Goal: Task Accomplishment & Management: Complete application form

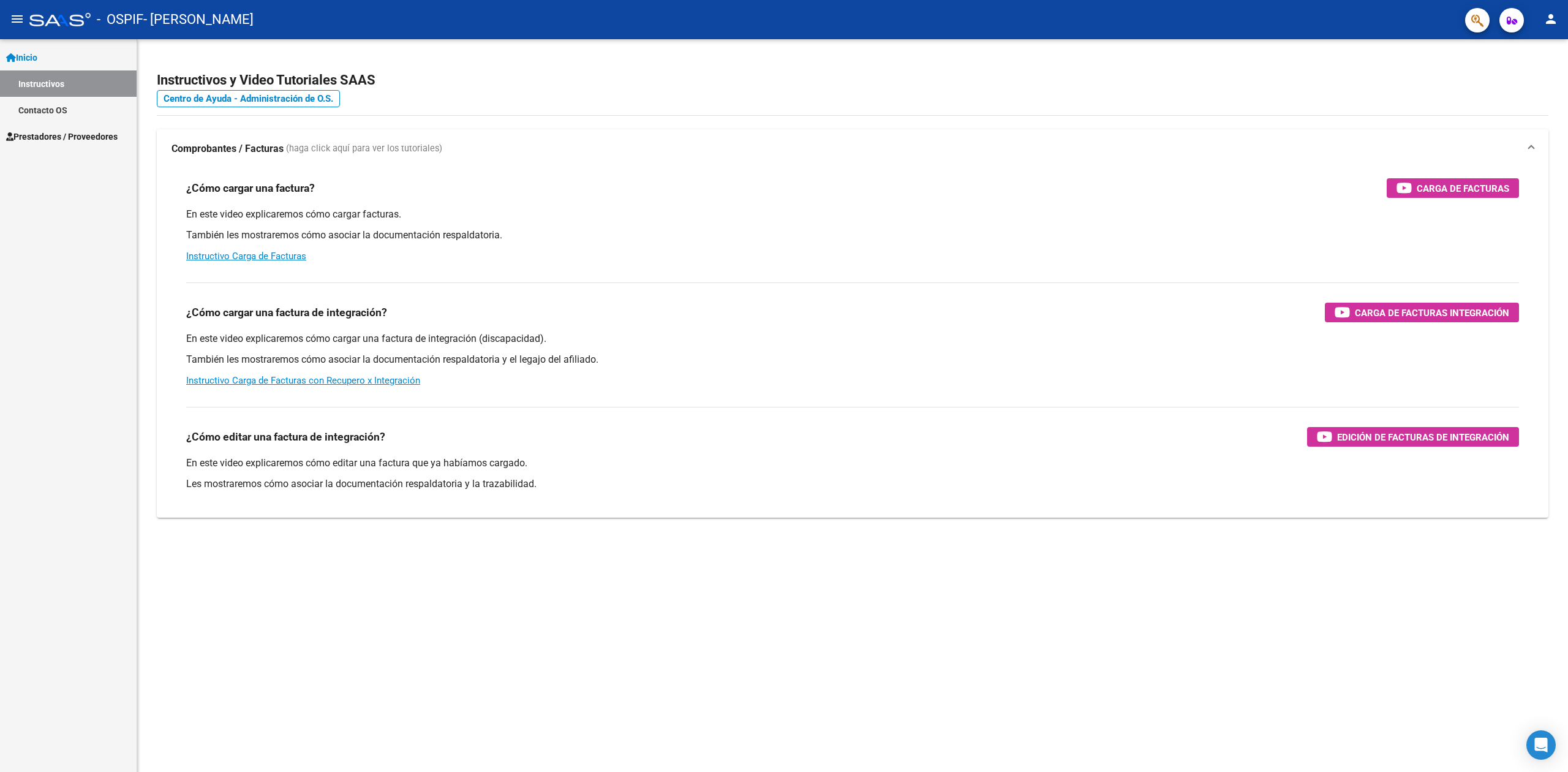
click at [66, 130] on span "Prestadores / Proveedores" at bounding box center [61, 137] width 111 height 14
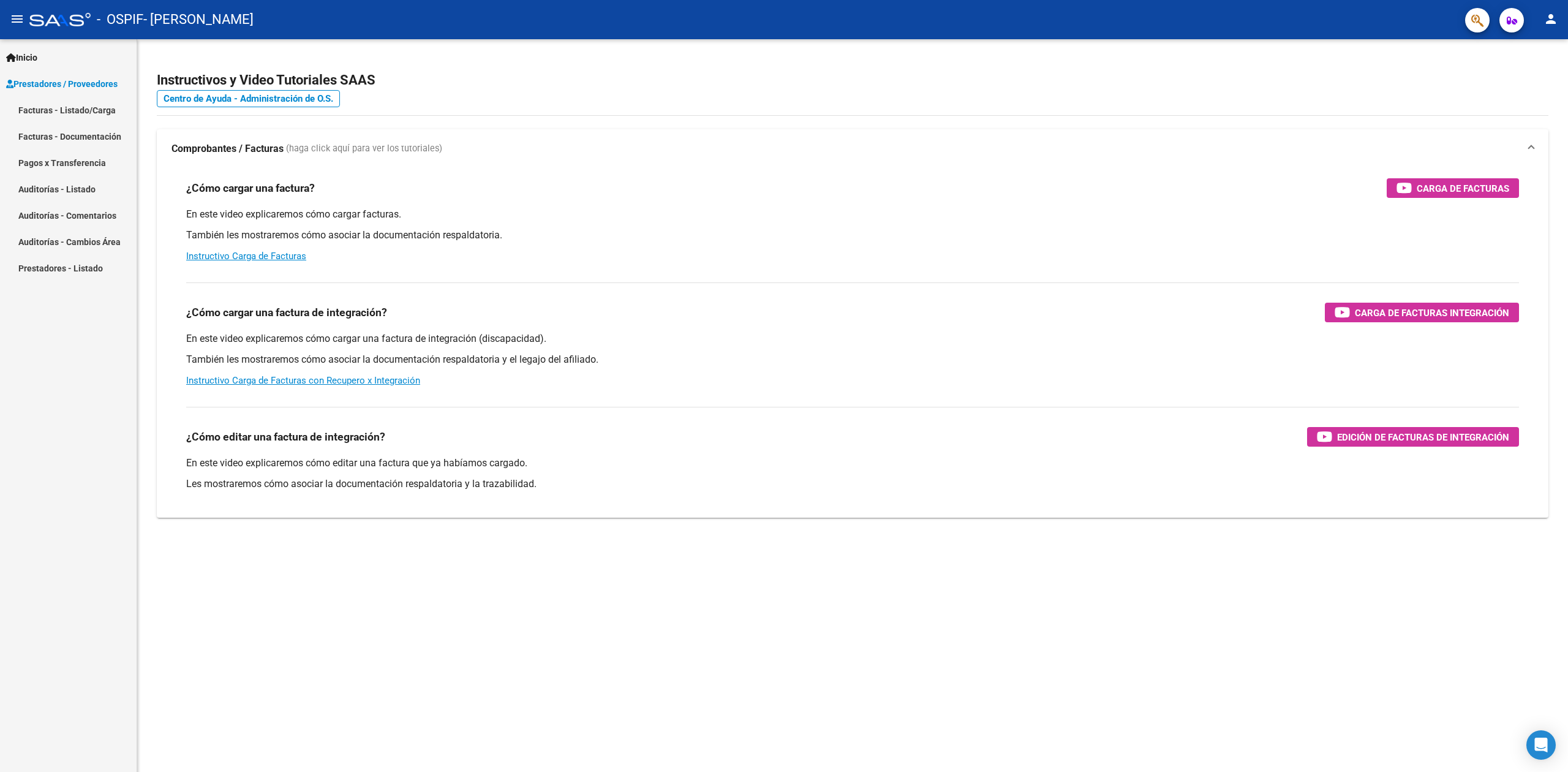
click at [89, 115] on link "Facturas - Listado/Carga" at bounding box center [68, 110] width 137 height 26
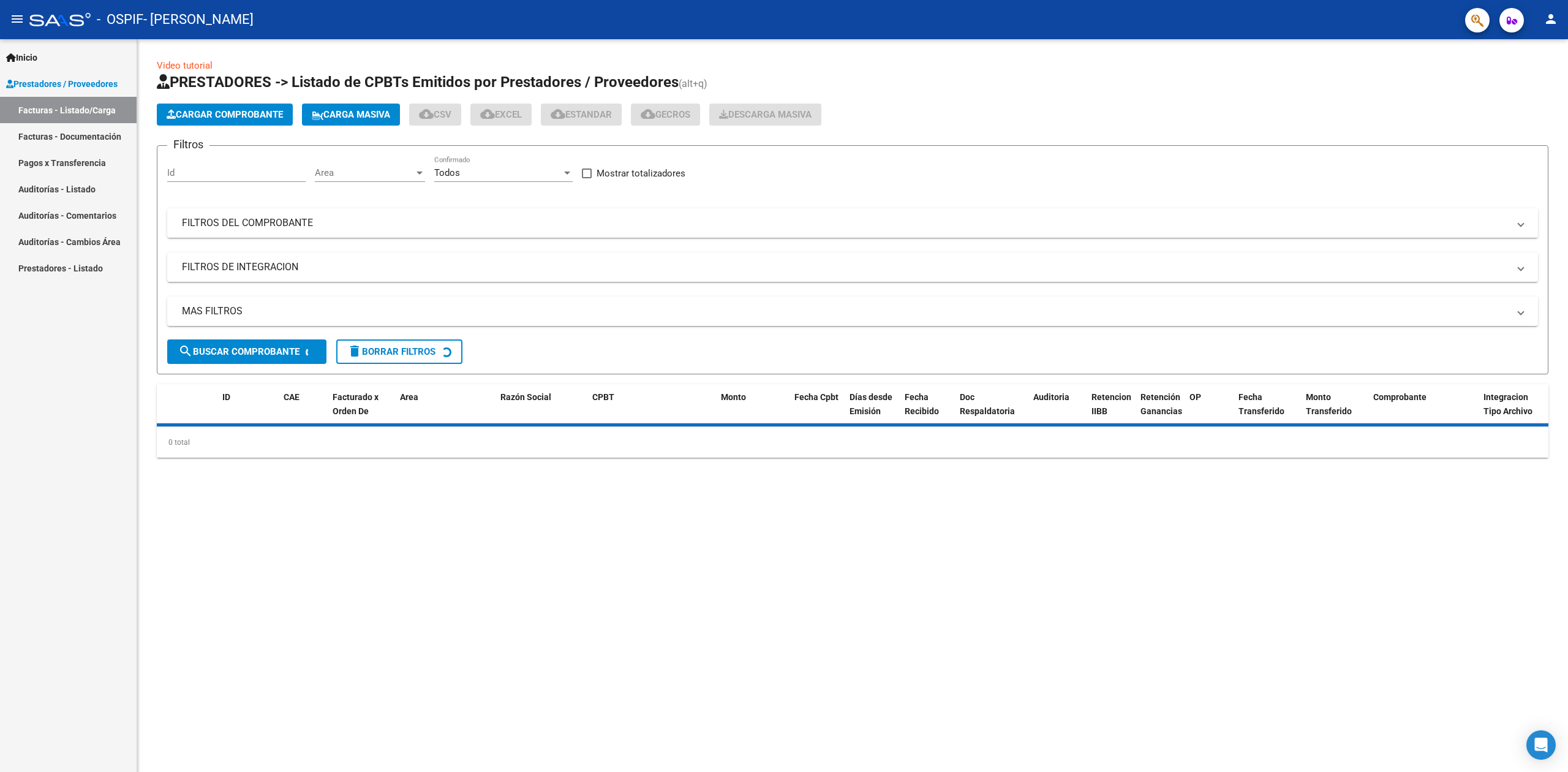
click at [211, 114] on span "Cargar Comprobante" at bounding box center [224, 115] width 116 height 11
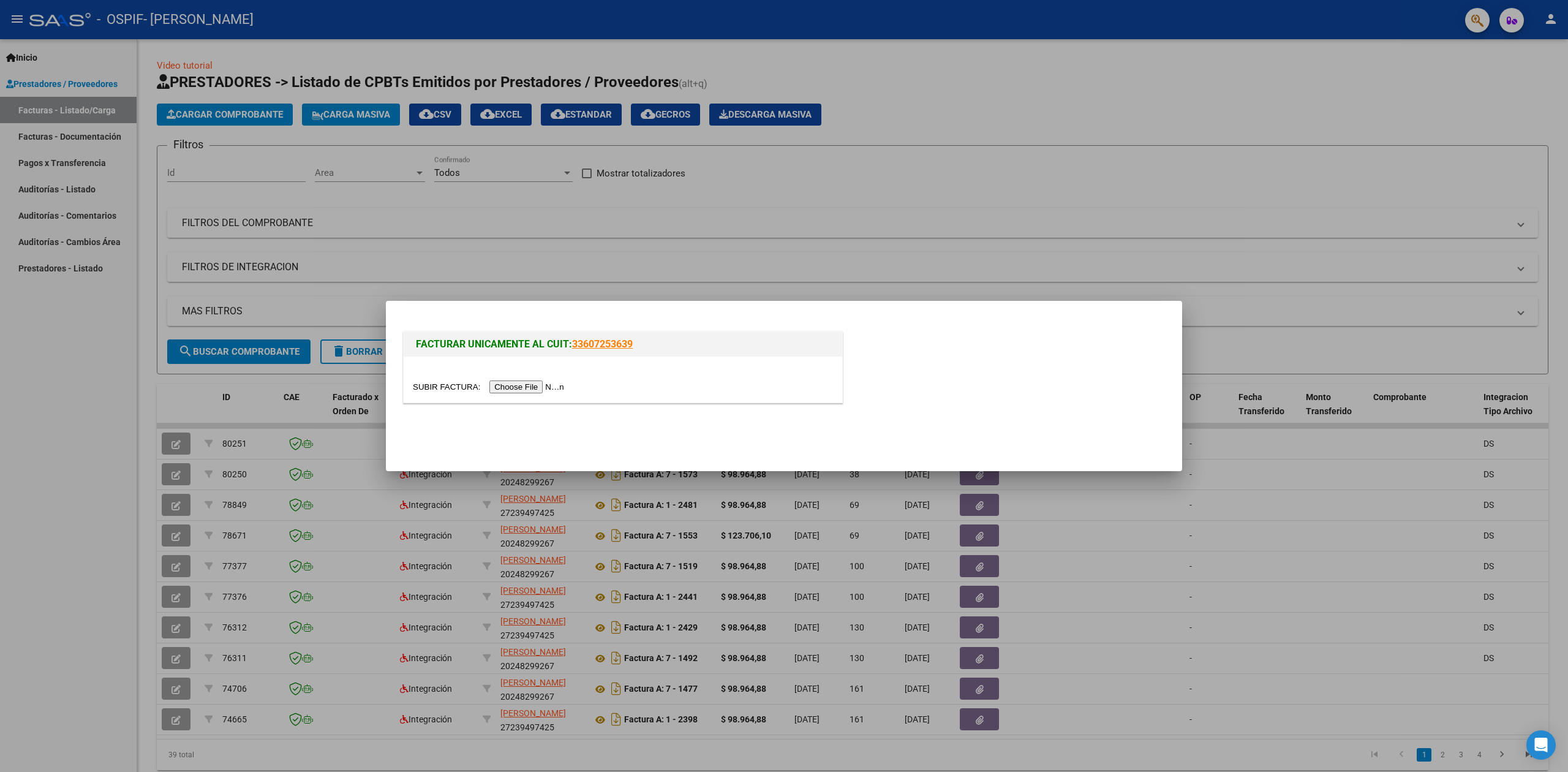
click at [514, 379] on div at bounding box center [623, 386] width 420 height 14
click at [556, 384] on input "file" at bounding box center [491, 386] width 155 height 13
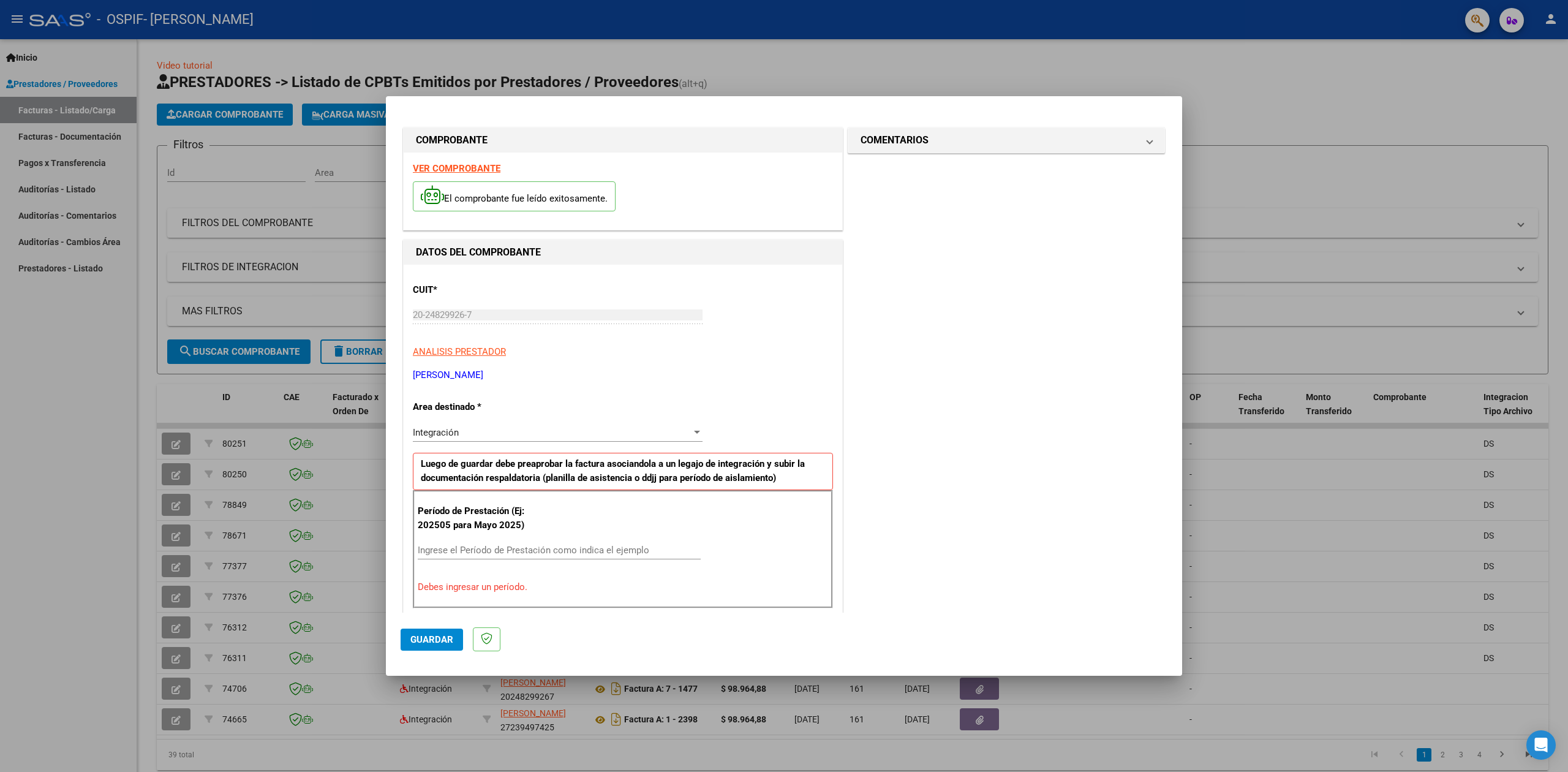
click at [542, 424] on div "Integración Seleccionar Area" at bounding box center [558, 432] width 289 height 19
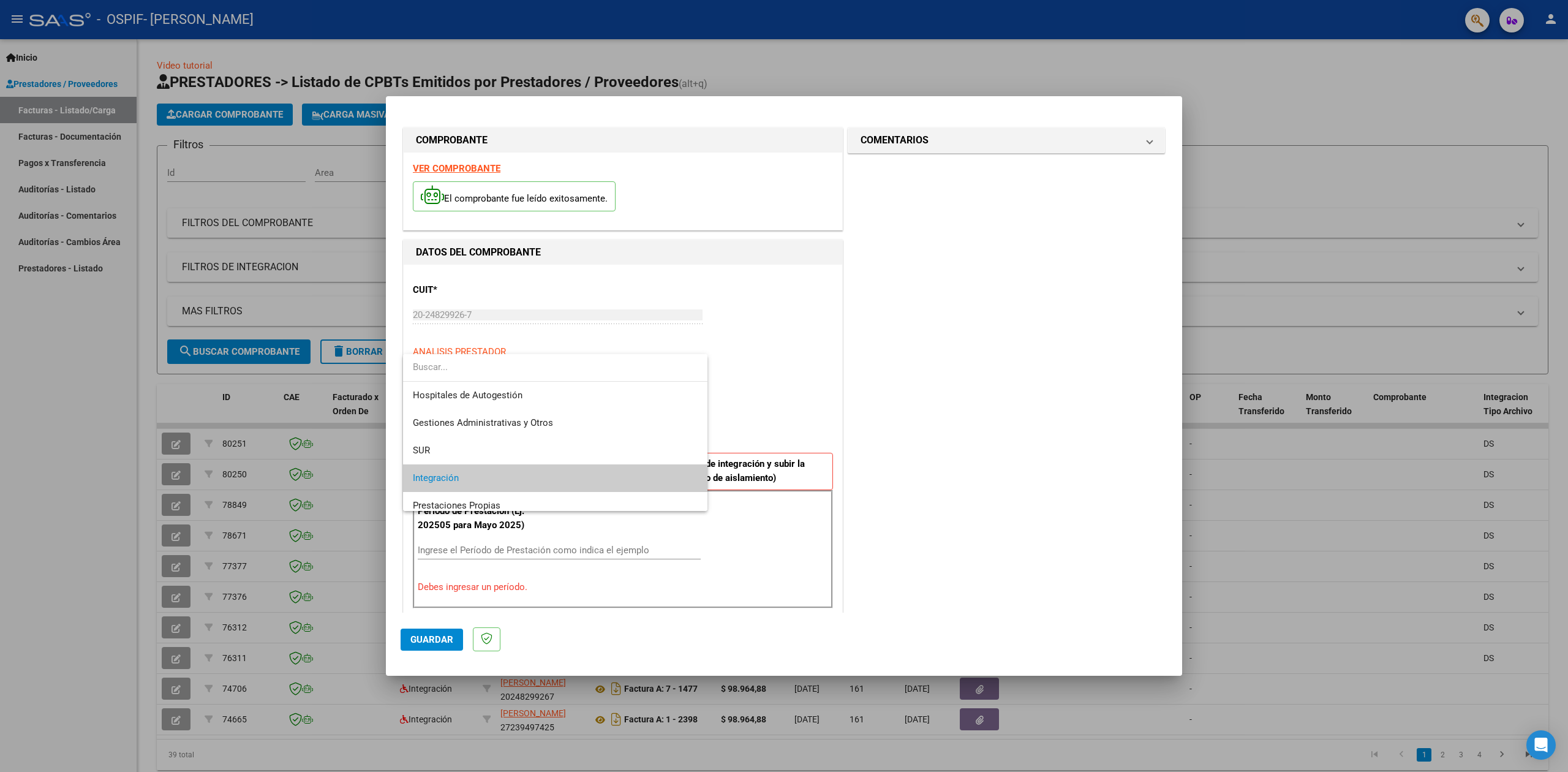
scroll to position [45, 0]
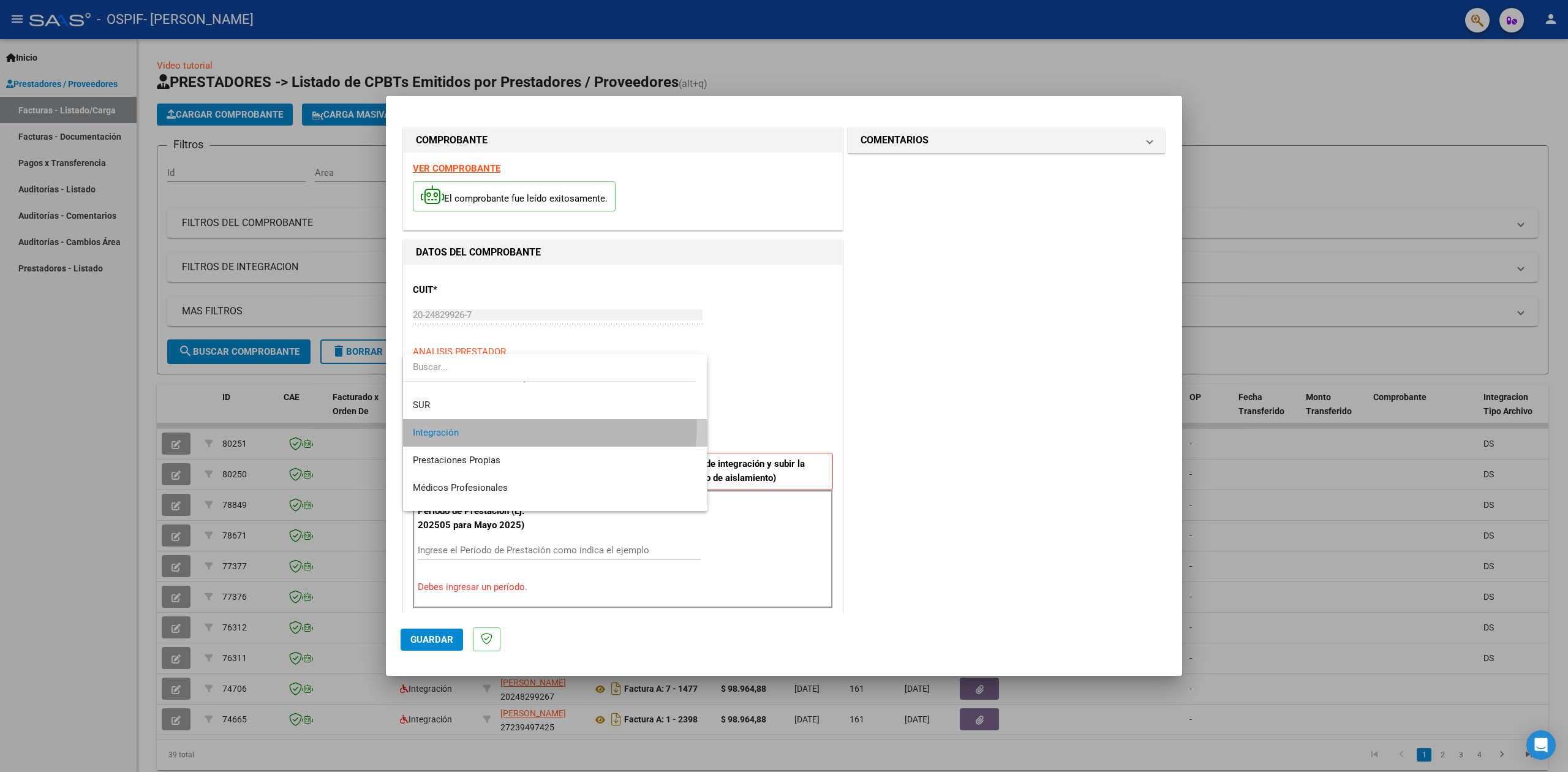
click at [542, 424] on span "Integración" at bounding box center [555, 433] width 285 height 27
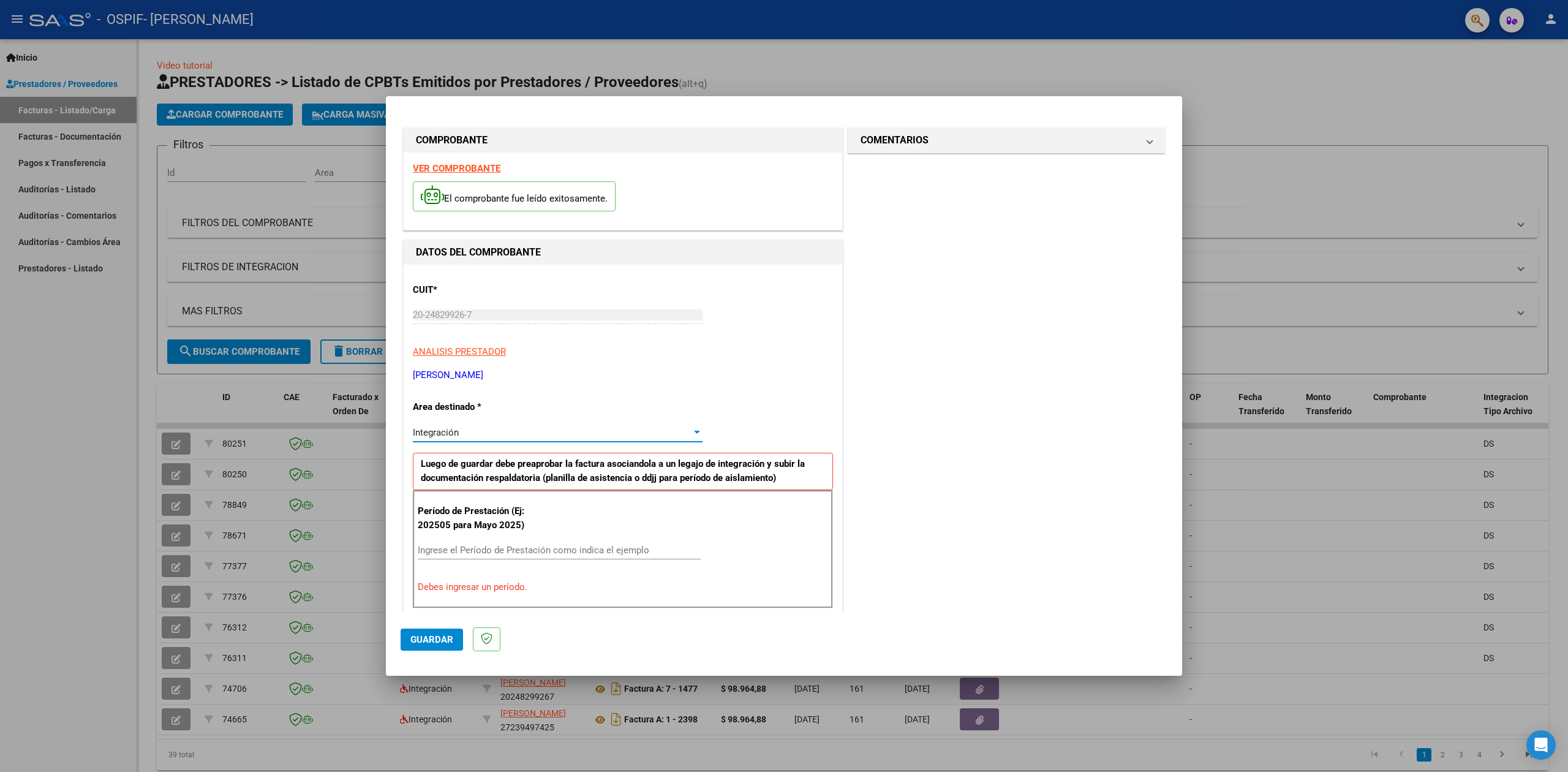
click at [484, 552] on input "Ingrese el Período de Prestación como indica el ejemplo" at bounding box center [560, 550] width 283 height 11
type input "202509"
click at [437, 638] on span "Guardar" at bounding box center [432, 640] width 43 height 11
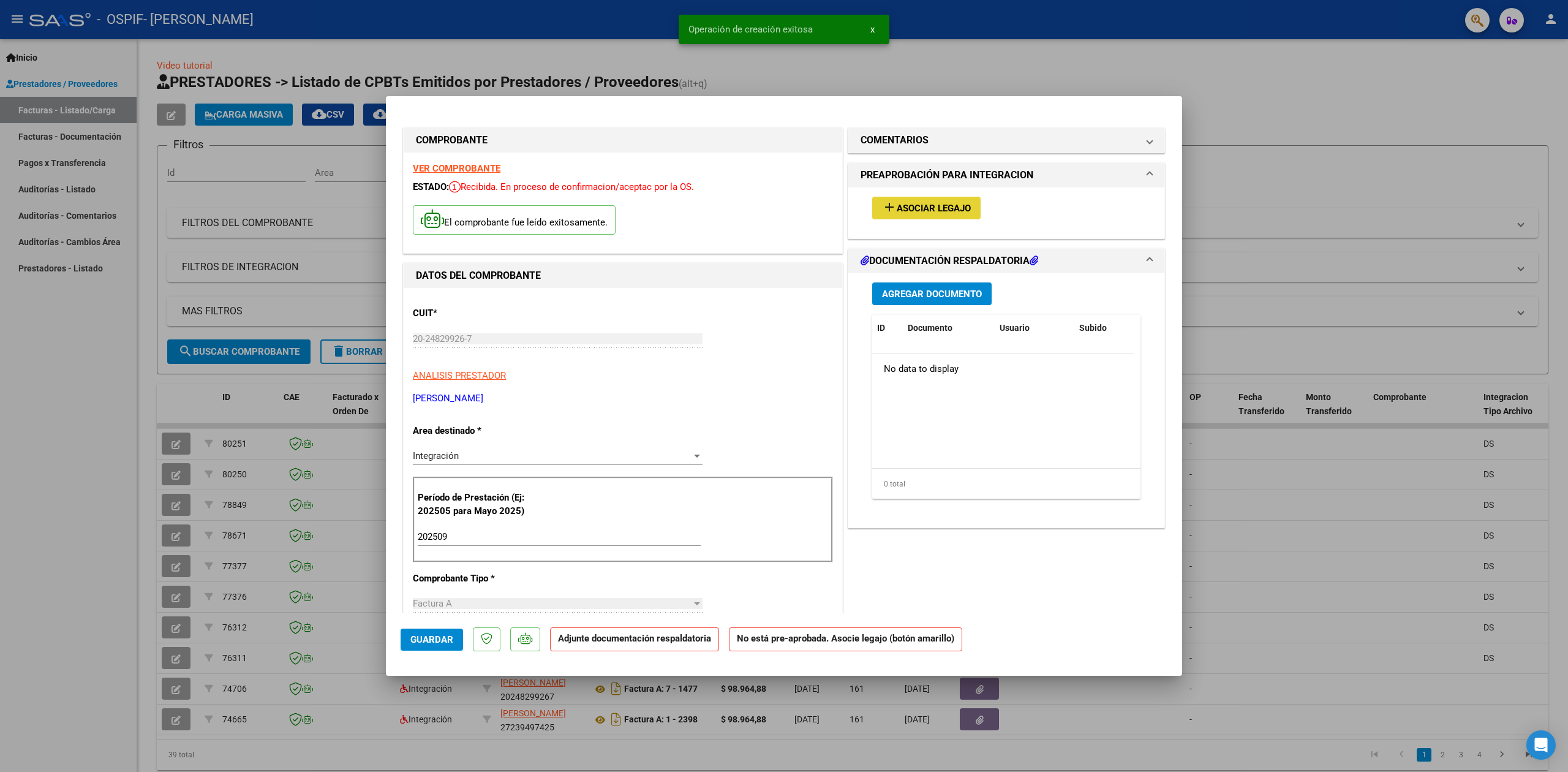
click at [895, 214] on button "add Asociar Legajo" at bounding box center [926, 208] width 109 height 22
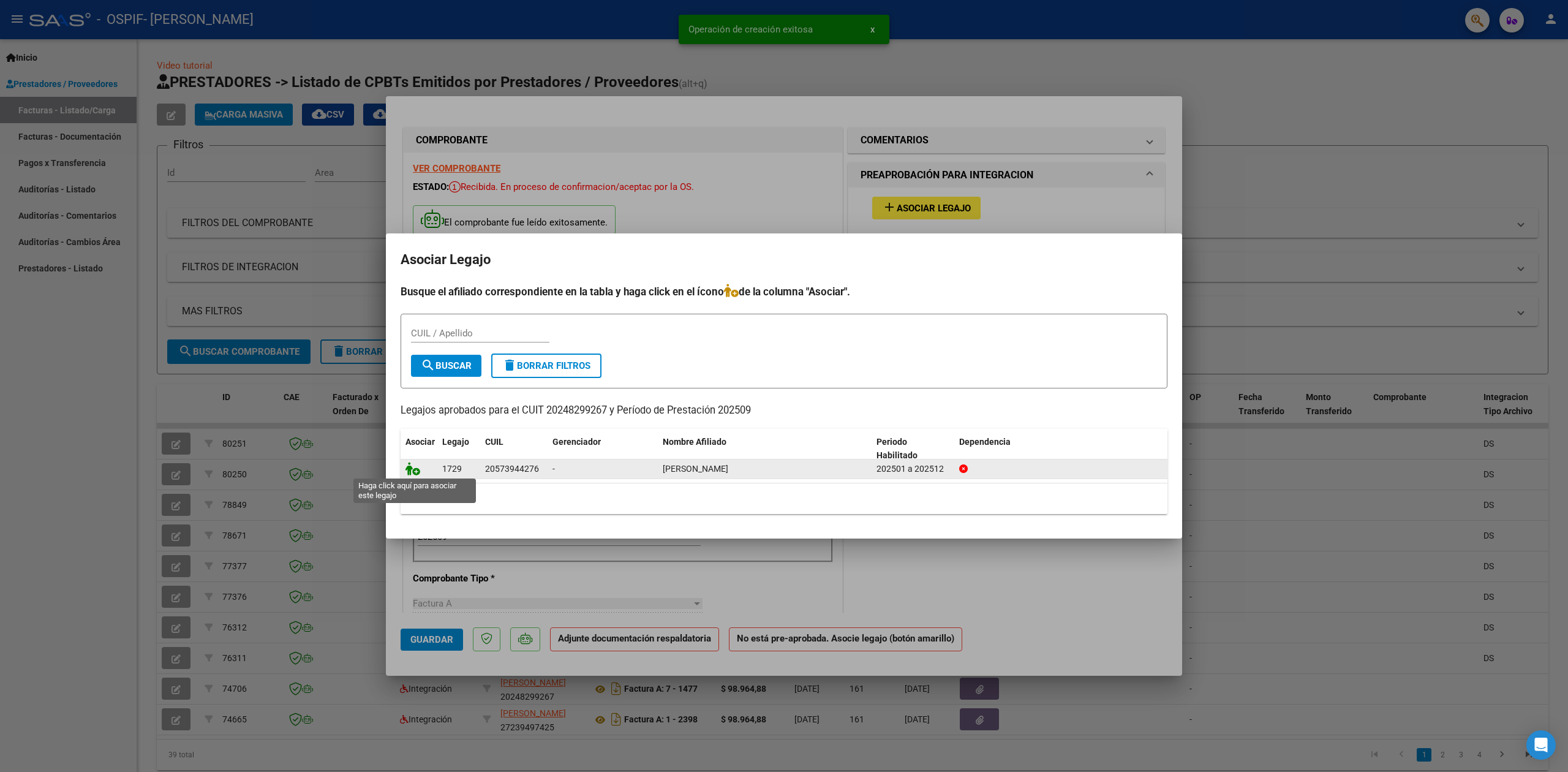
click at [417, 471] on icon at bounding box center [413, 469] width 15 height 14
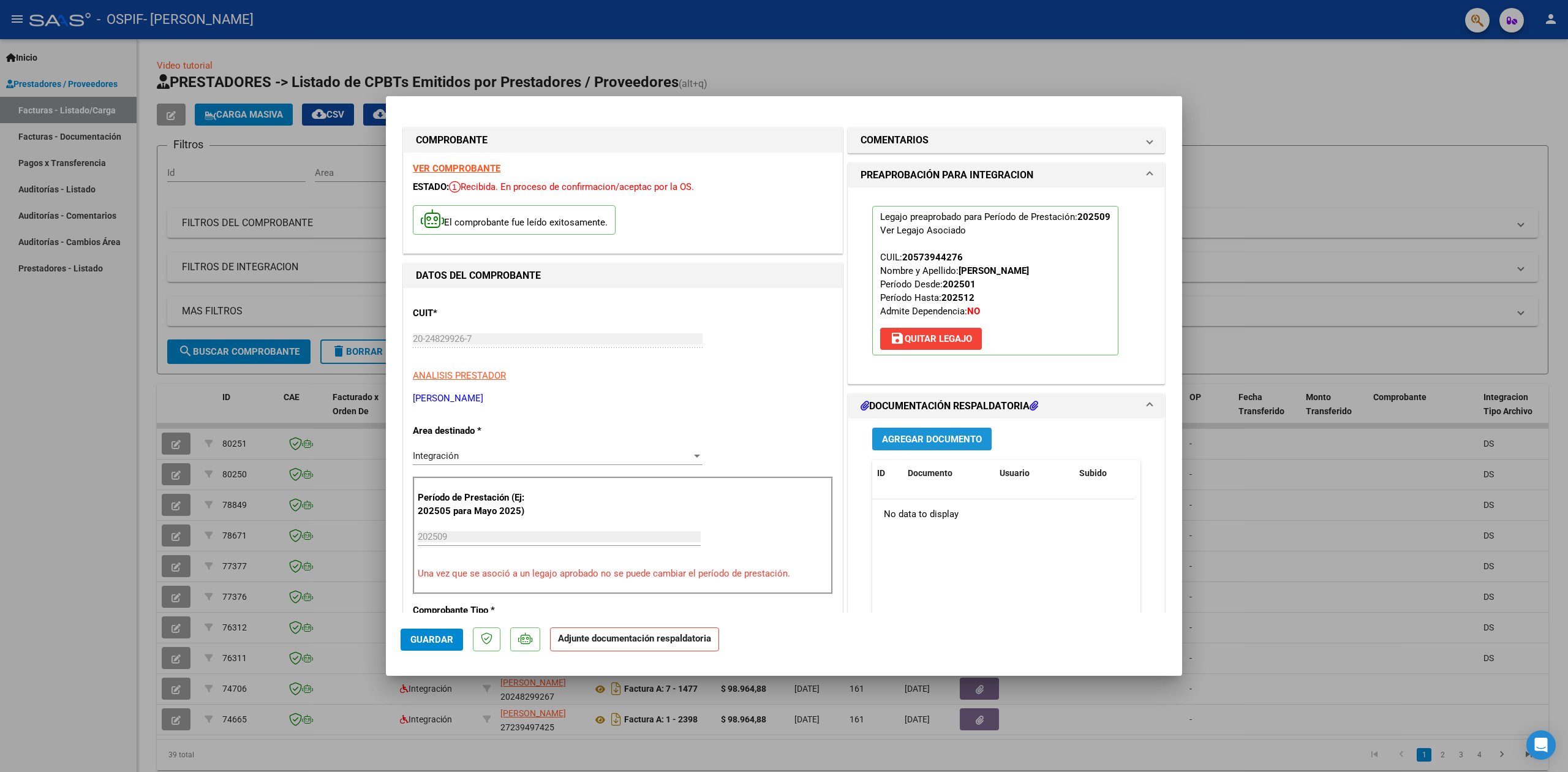
click at [936, 446] on button "Agregar Documento" at bounding box center [931, 438] width 119 height 22
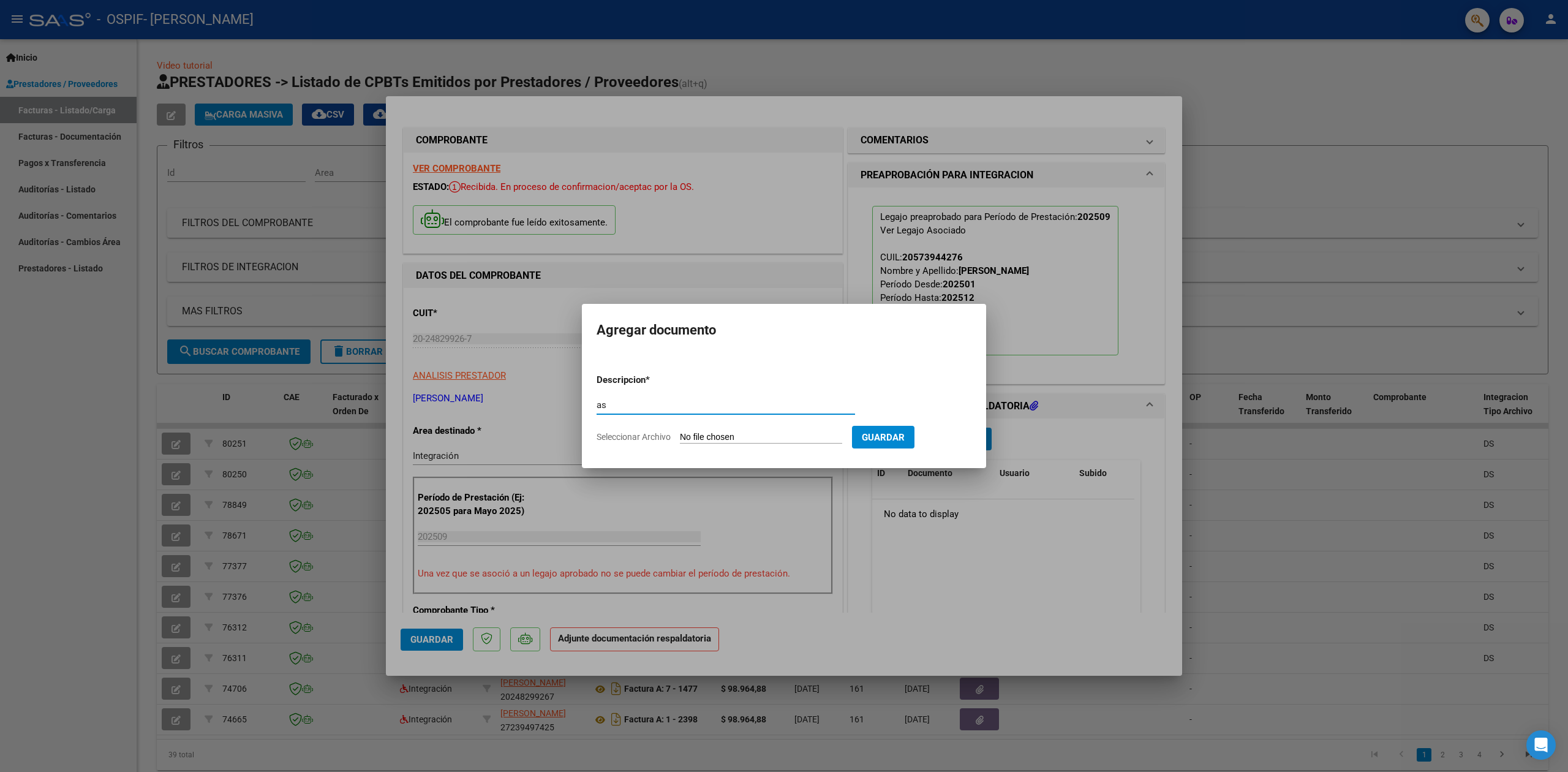
type input "a"
type input "asistencia"
click at [792, 429] on form "Descripcion * asistencia Escriba aquí una descripcion Seleccionar Archivo Guard…" at bounding box center [784, 409] width 375 height 89
click at [780, 442] on input "Seleccionar Archivo" at bounding box center [761, 437] width 162 height 12
type input "C:\fakepath\Asistencia [PERSON_NAME] - [PERSON_NAME] [DATE].pdf"
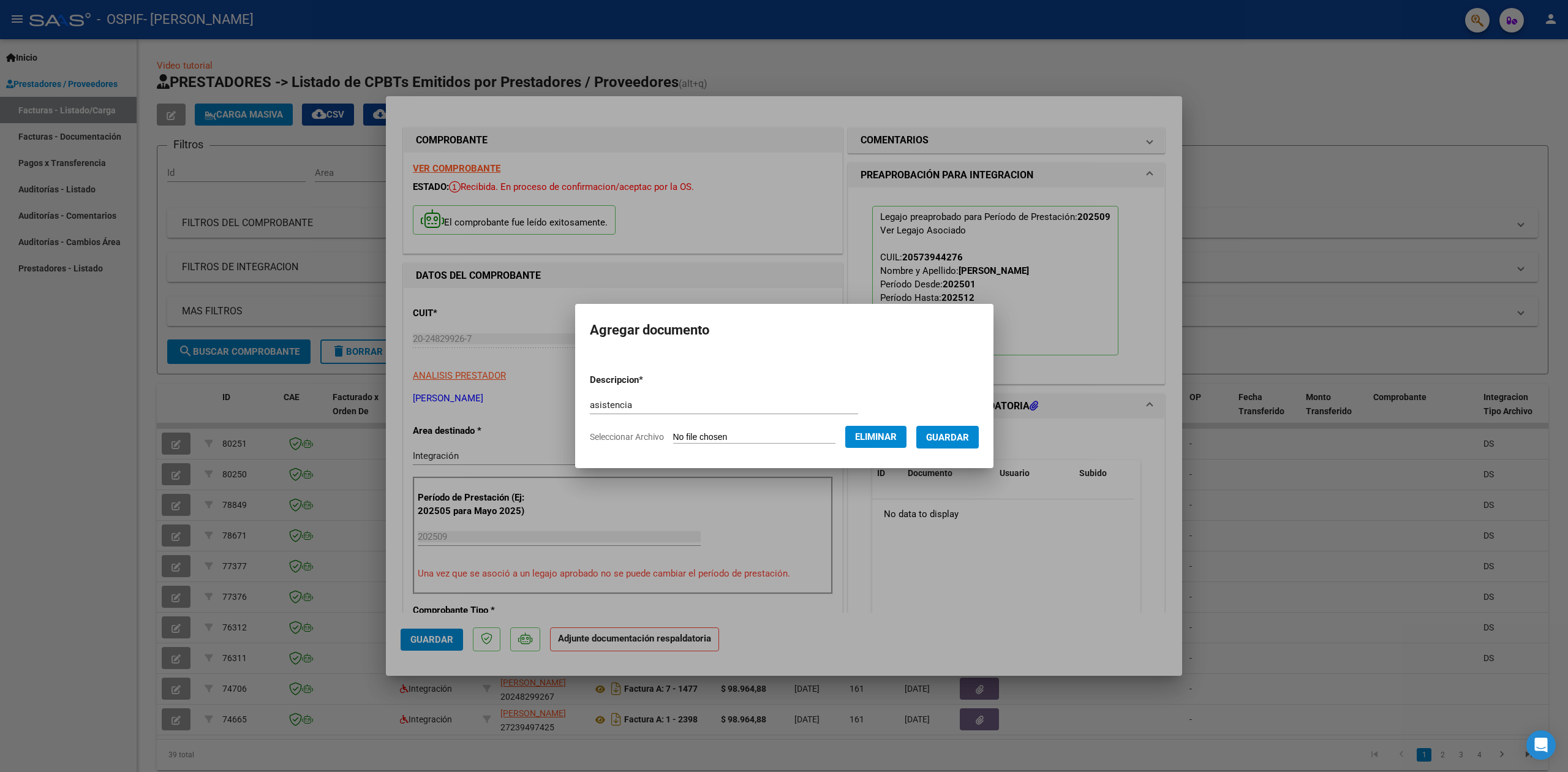
click at [952, 443] on button "Guardar" at bounding box center [947, 437] width 63 height 22
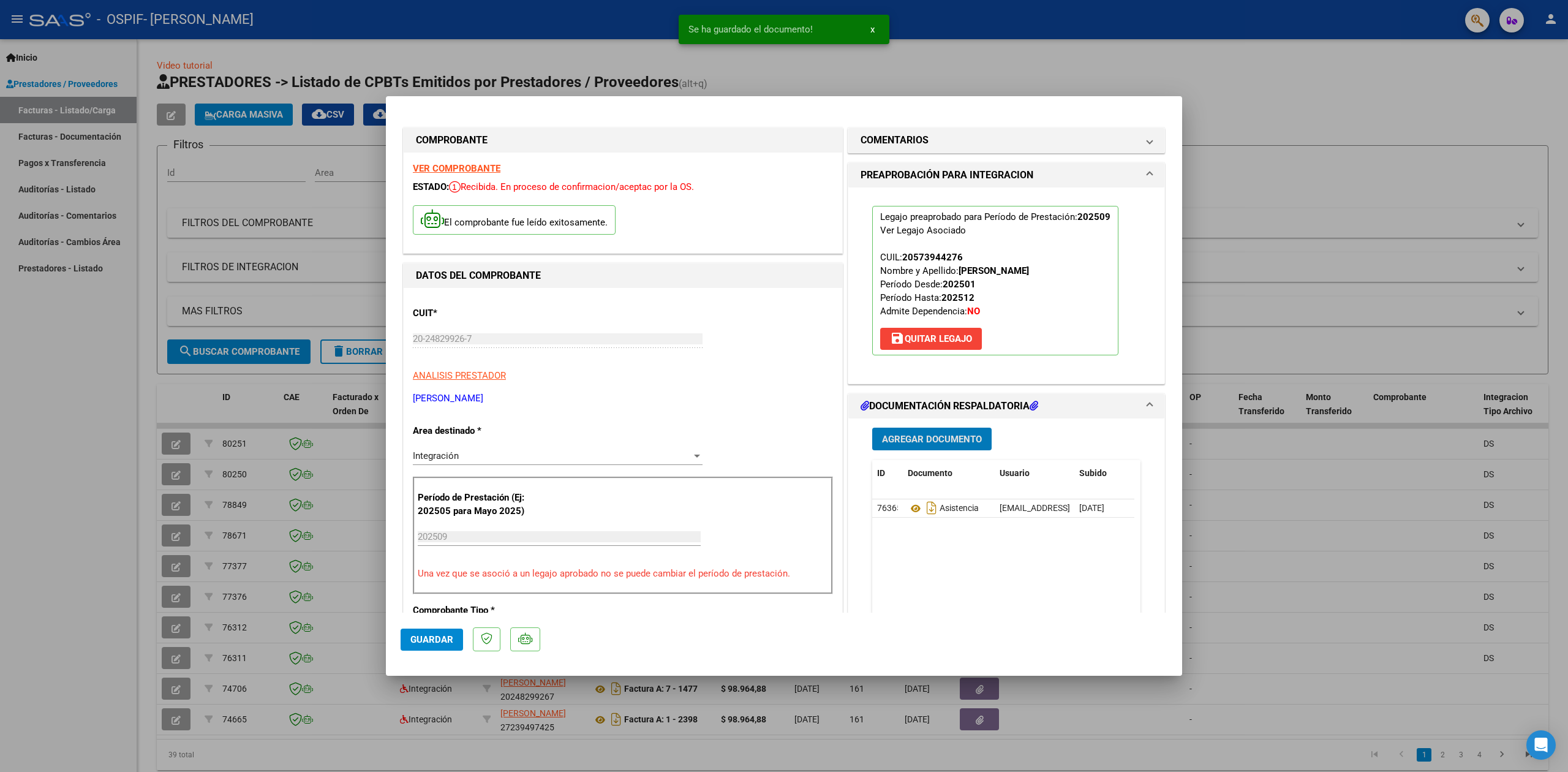
click at [414, 647] on button "Guardar" at bounding box center [432, 640] width 63 height 22
click at [65, 485] on div at bounding box center [784, 386] width 1568 height 772
type input "$ 0,00"
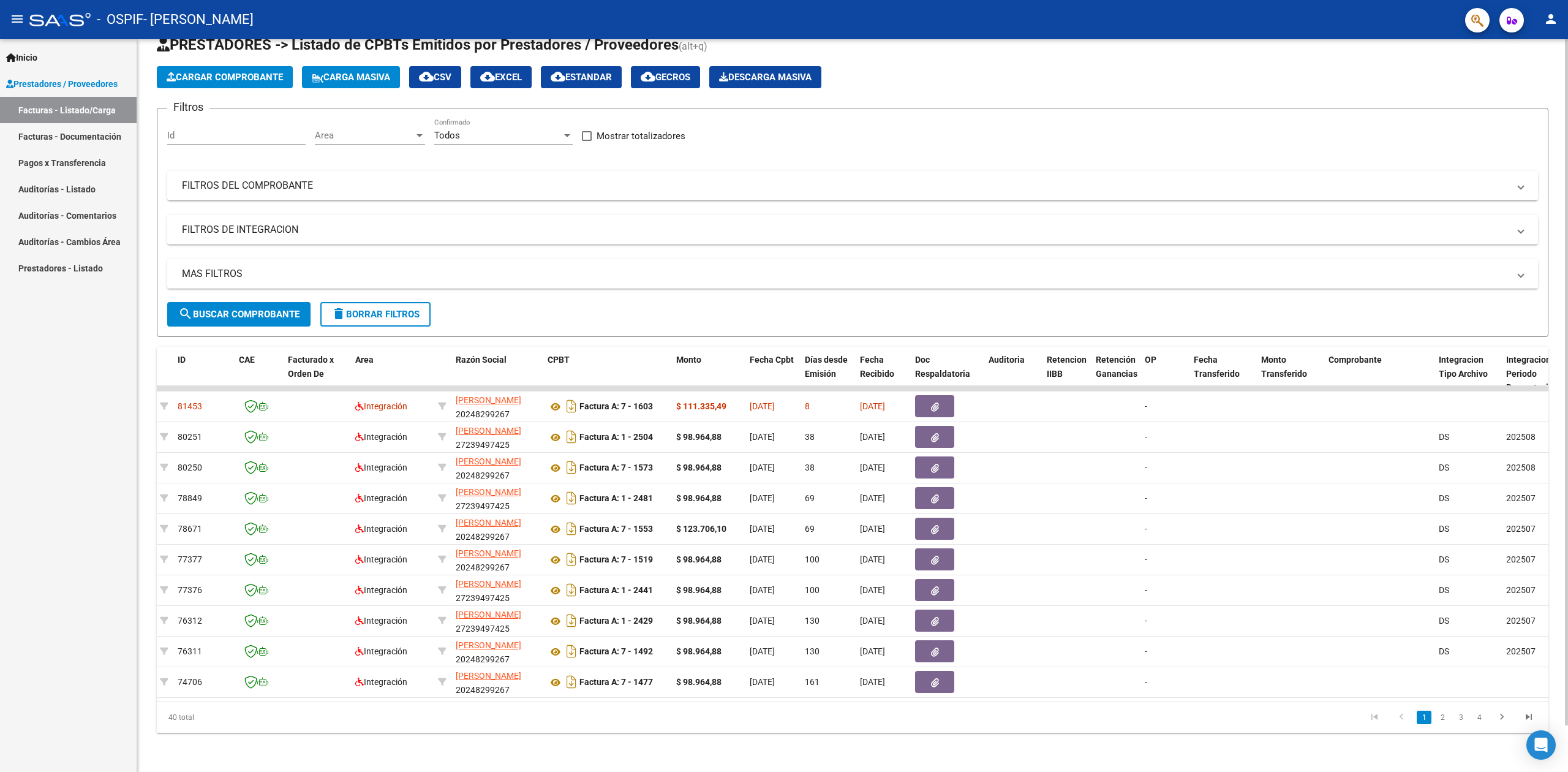
scroll to position [0, 0]
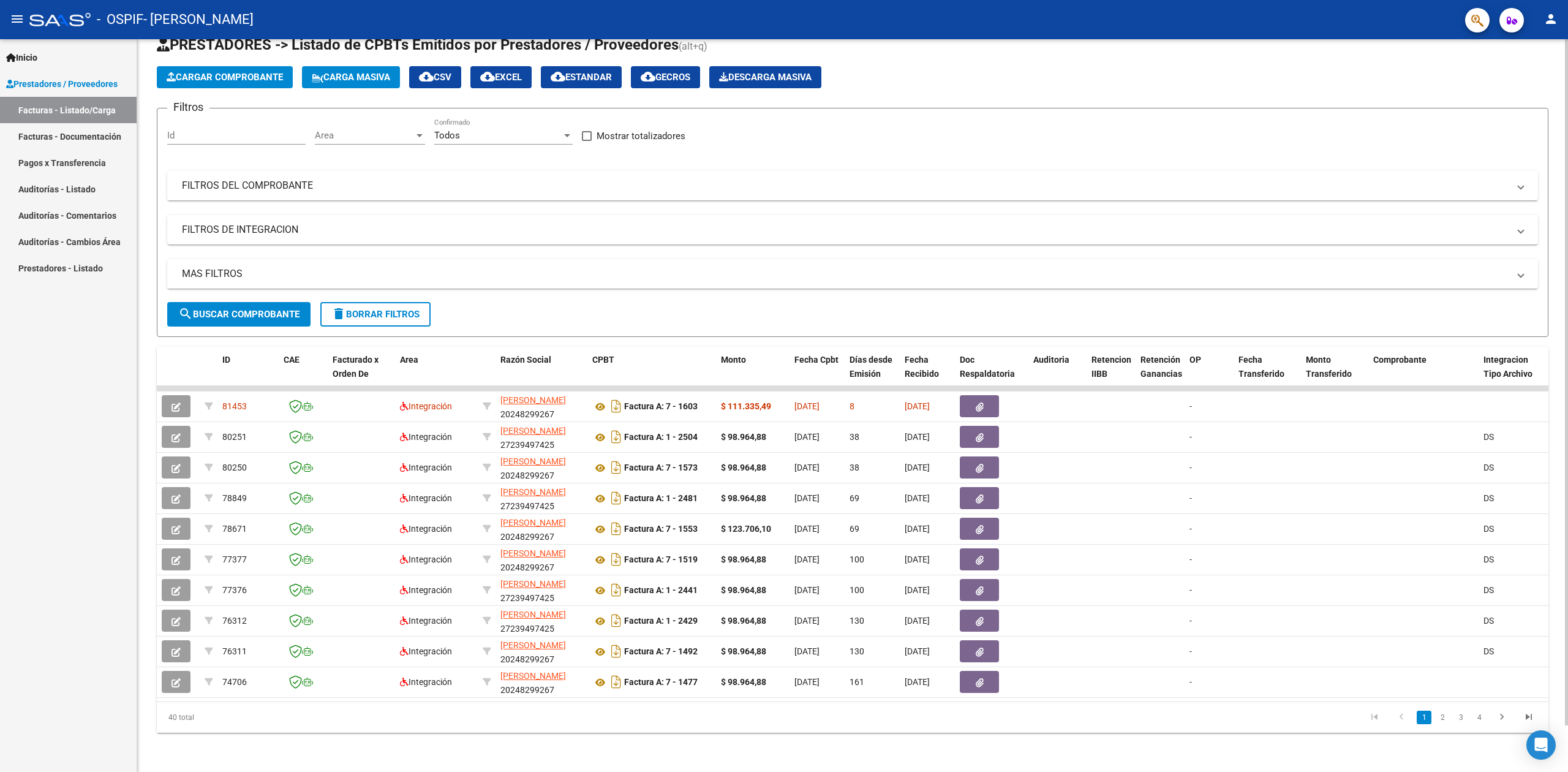
click at [267, 52] on app-list-header "PRESTADORES -> Listado de CPBTs Emitidos por Prestadores / Proveedores (alt+q) …" at bounding box center [852, 186] width 1392 height 302
click at [275, 66] on button "Cargar Comprobante" at bounding box center [224, 78] width 136 height 22
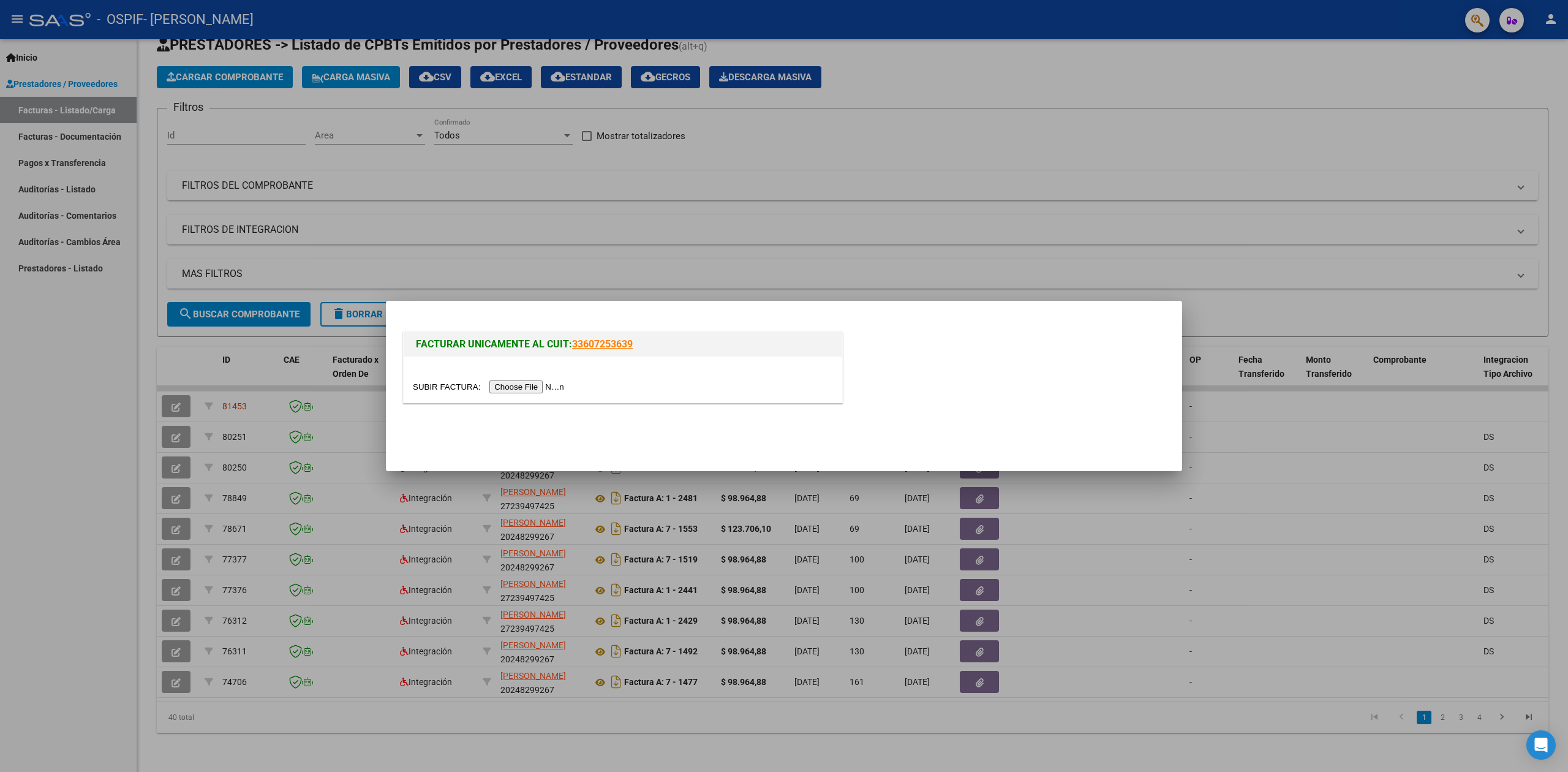
click at [514, 381] on input "file" at bounding box center [491, 386] width 155 height 13
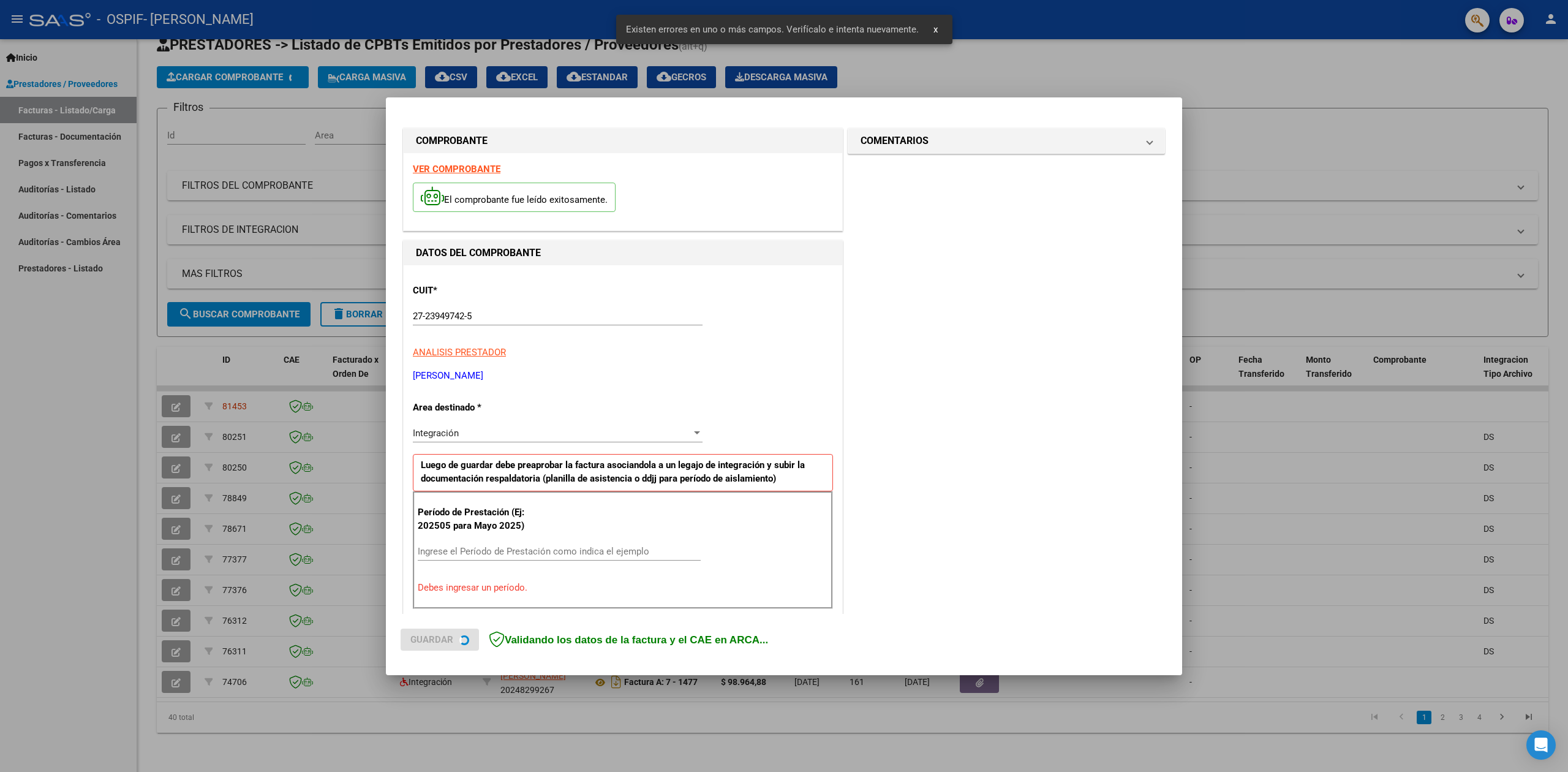
scroll to position [155, 0]
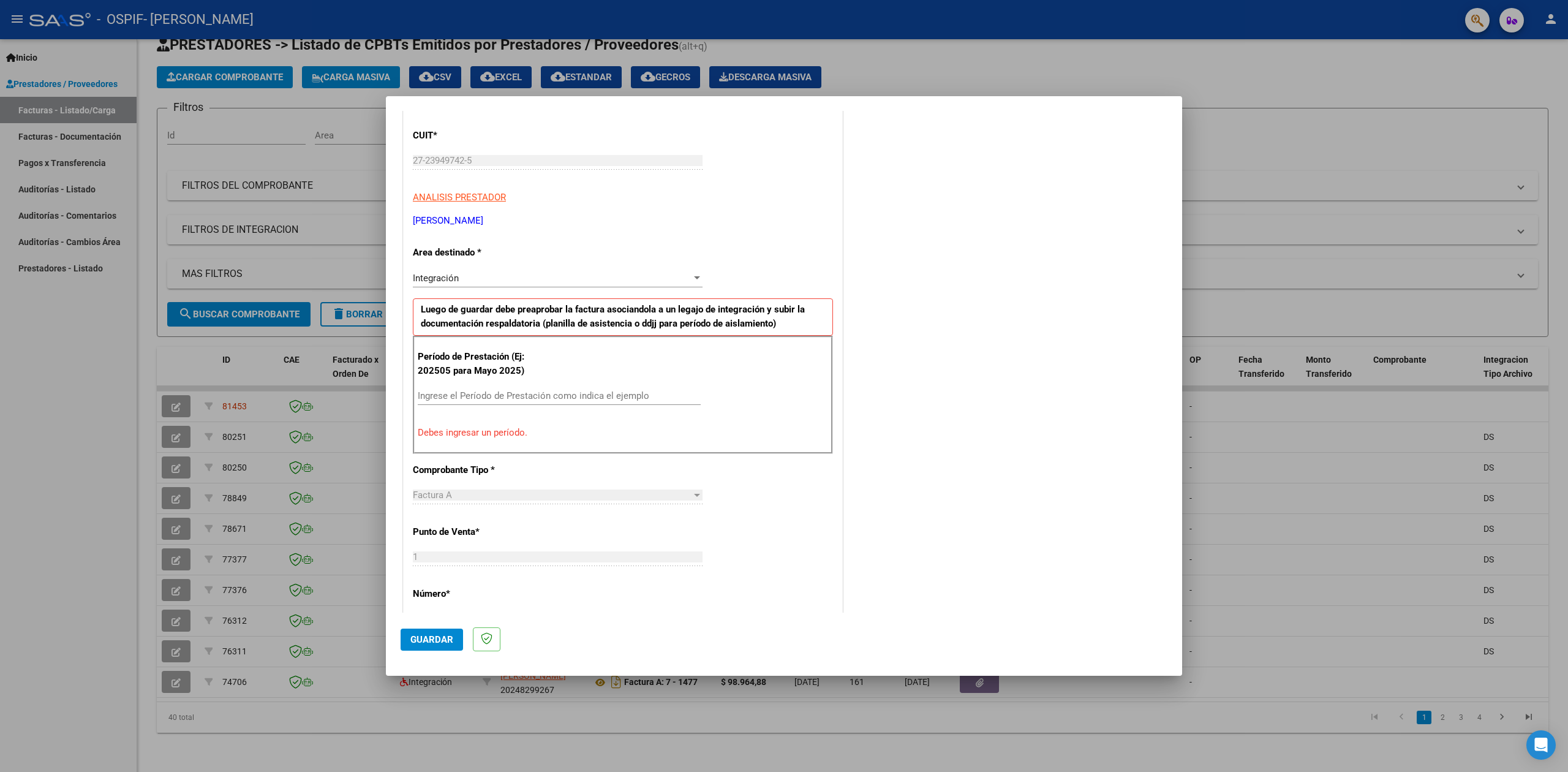
drag, startPoint x: 579, startPoint y: 403, endPoint x: 579, endPoint y: 388, distance: 15.0
click at [579, 391] on div "Ingrese el Período de Prestación como indica el ejemplo" at bounding box center [560, 396] width 283 height 19
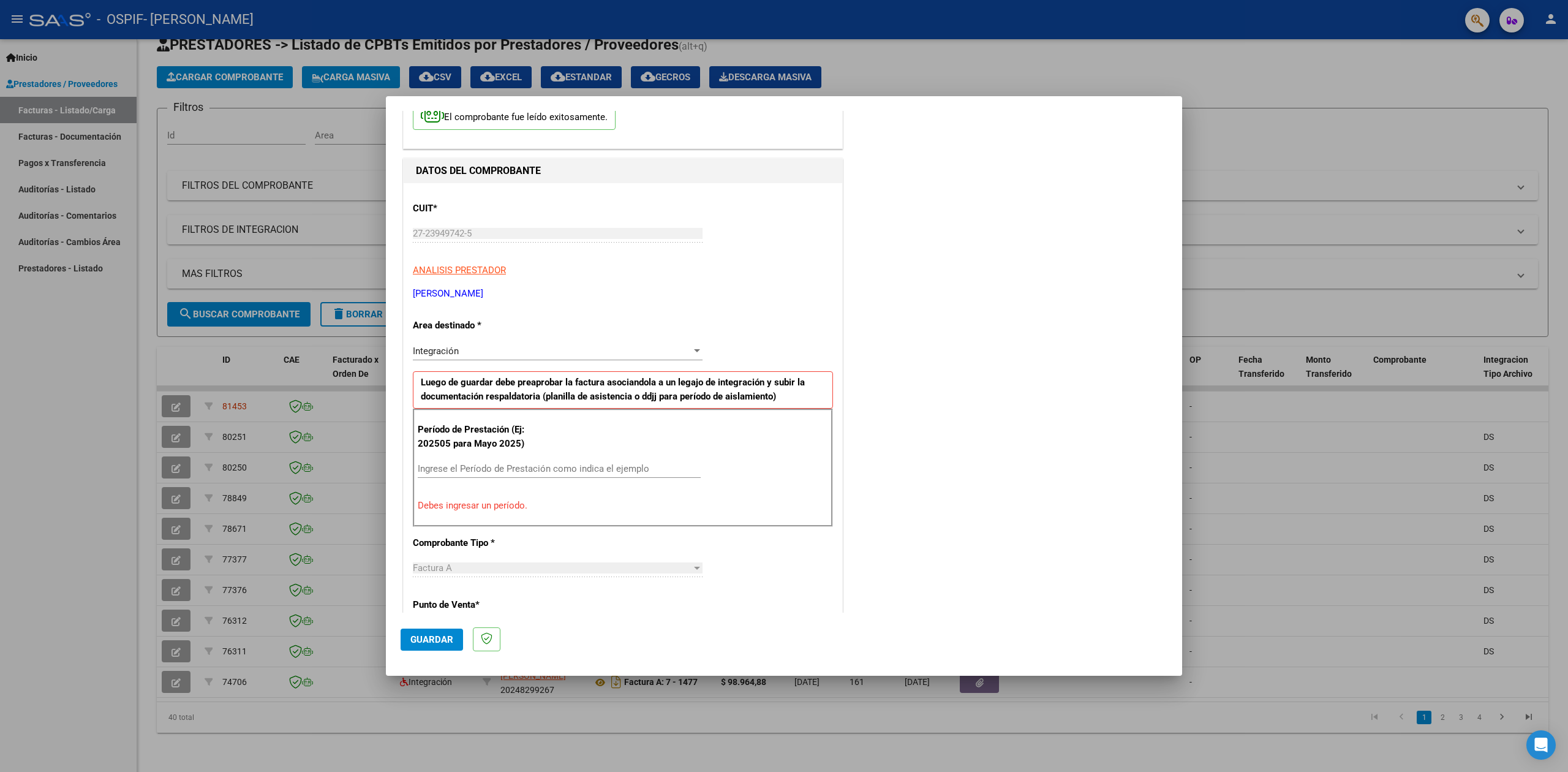
drag, startPoint x: 579, startPoint y: 387, endPoint x: 468, endPoint y: 469, distance: 138.0
click at [468, 469] on input "Ingrese el Período de Prestación como indica el ejemplo" at bounding box center [560, 469] width 283 height 11
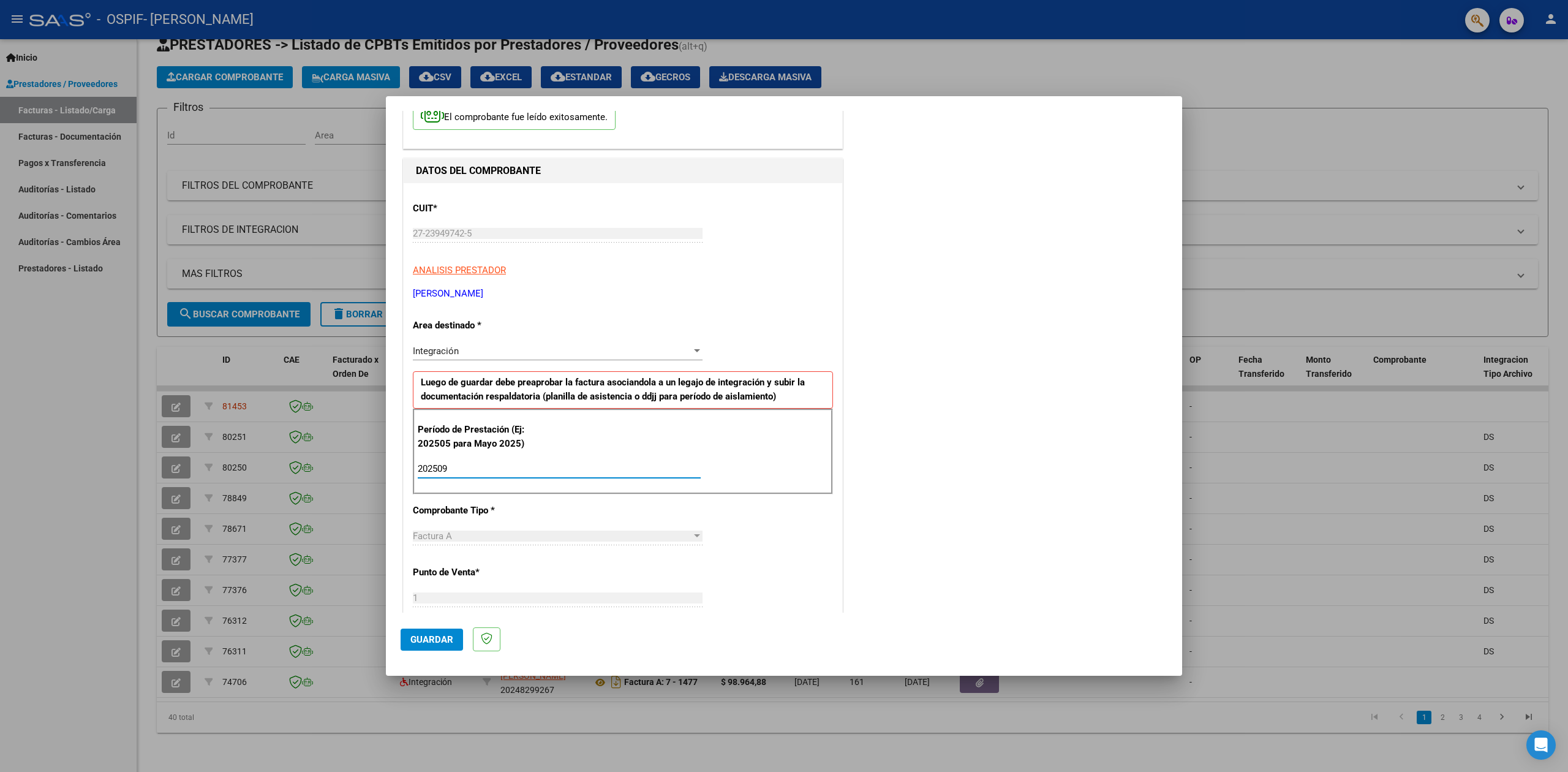
type input "202509"
click at [427, 632] on button "Guardar" at bounding box center [432, 640] width 63 height 22
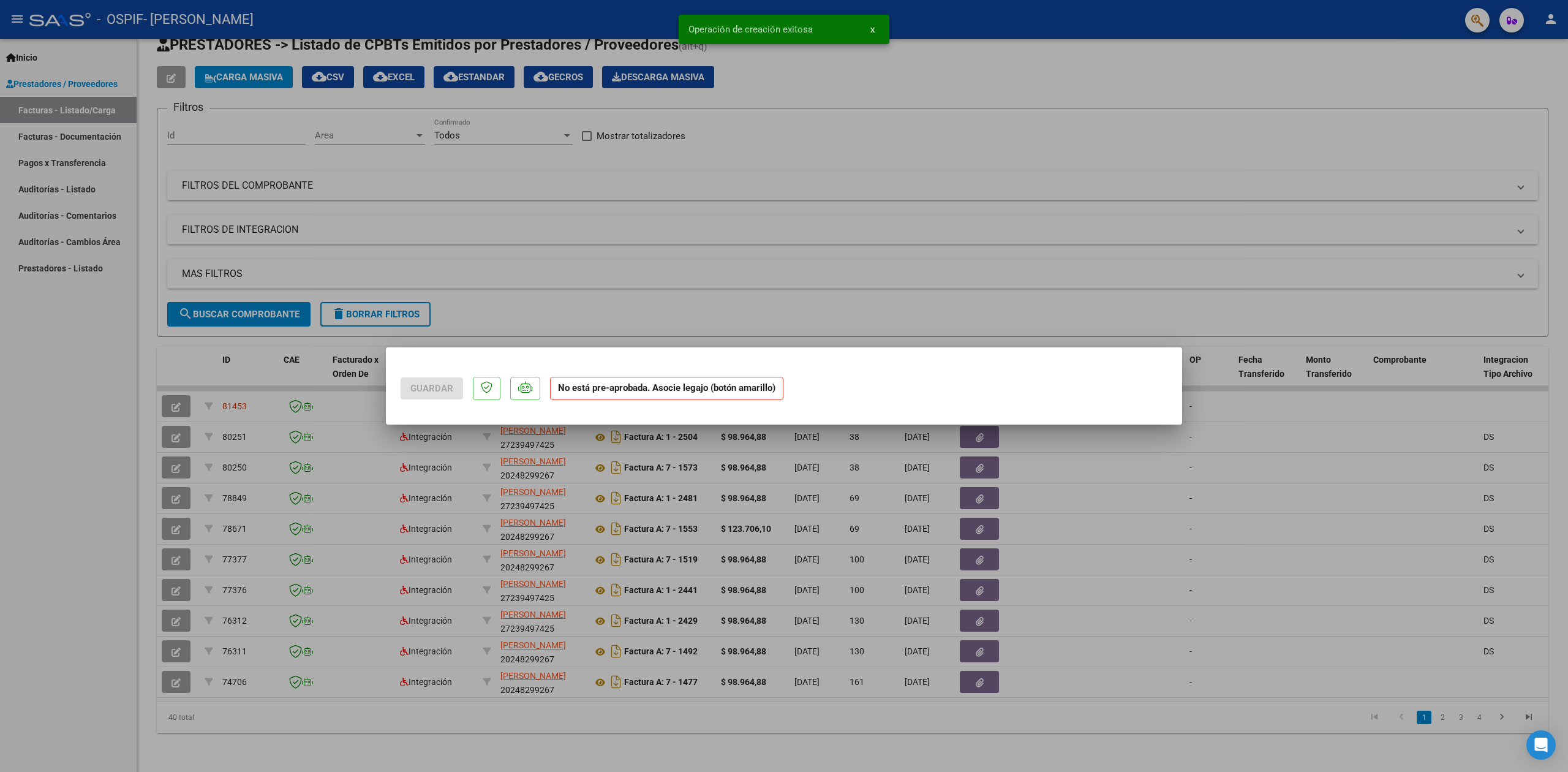
scroll to position [0, 0]
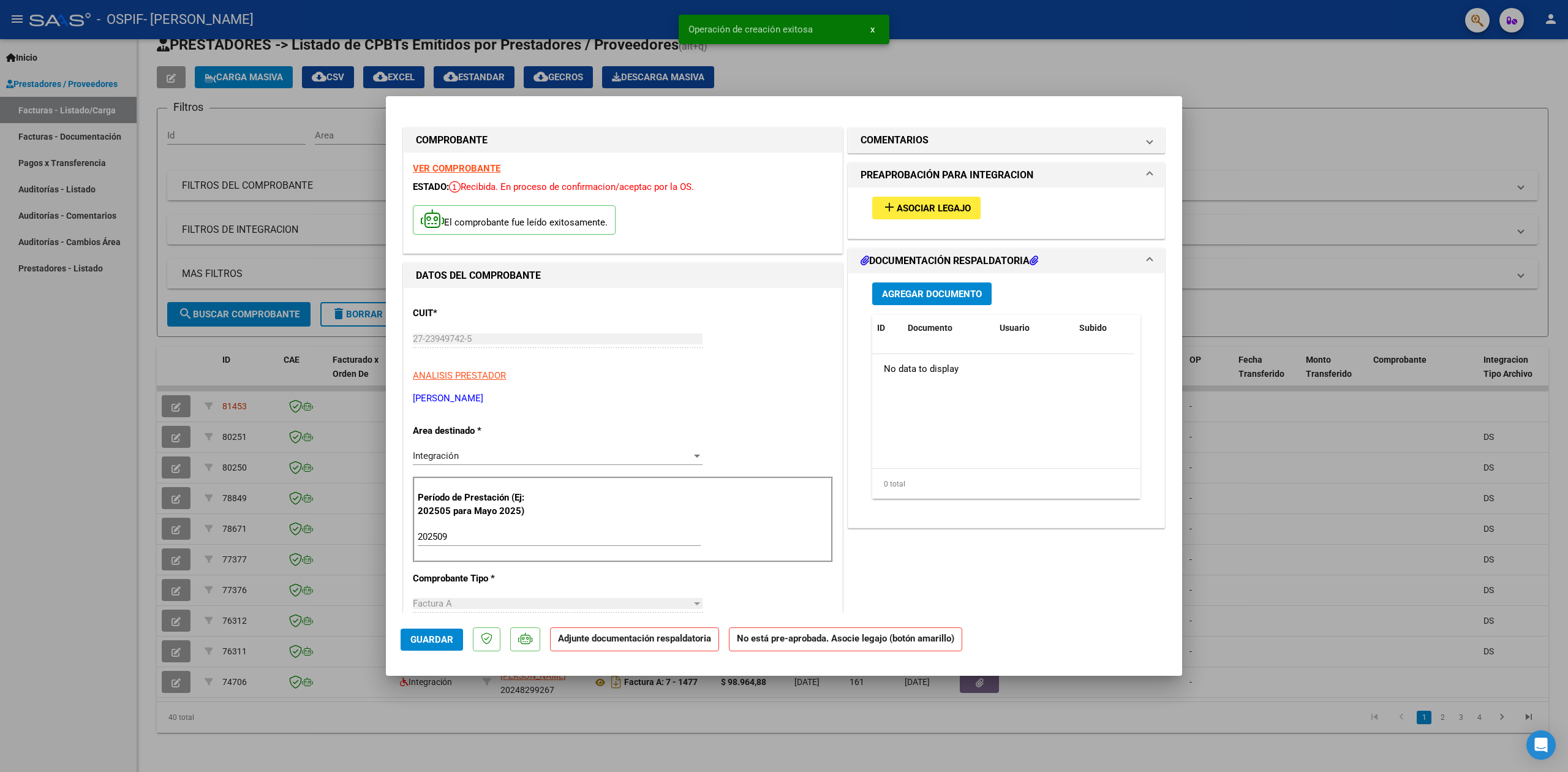
click at [961, 206] on span "Asociar Legajo" at bounding box center [933, 208] width 74 height 11
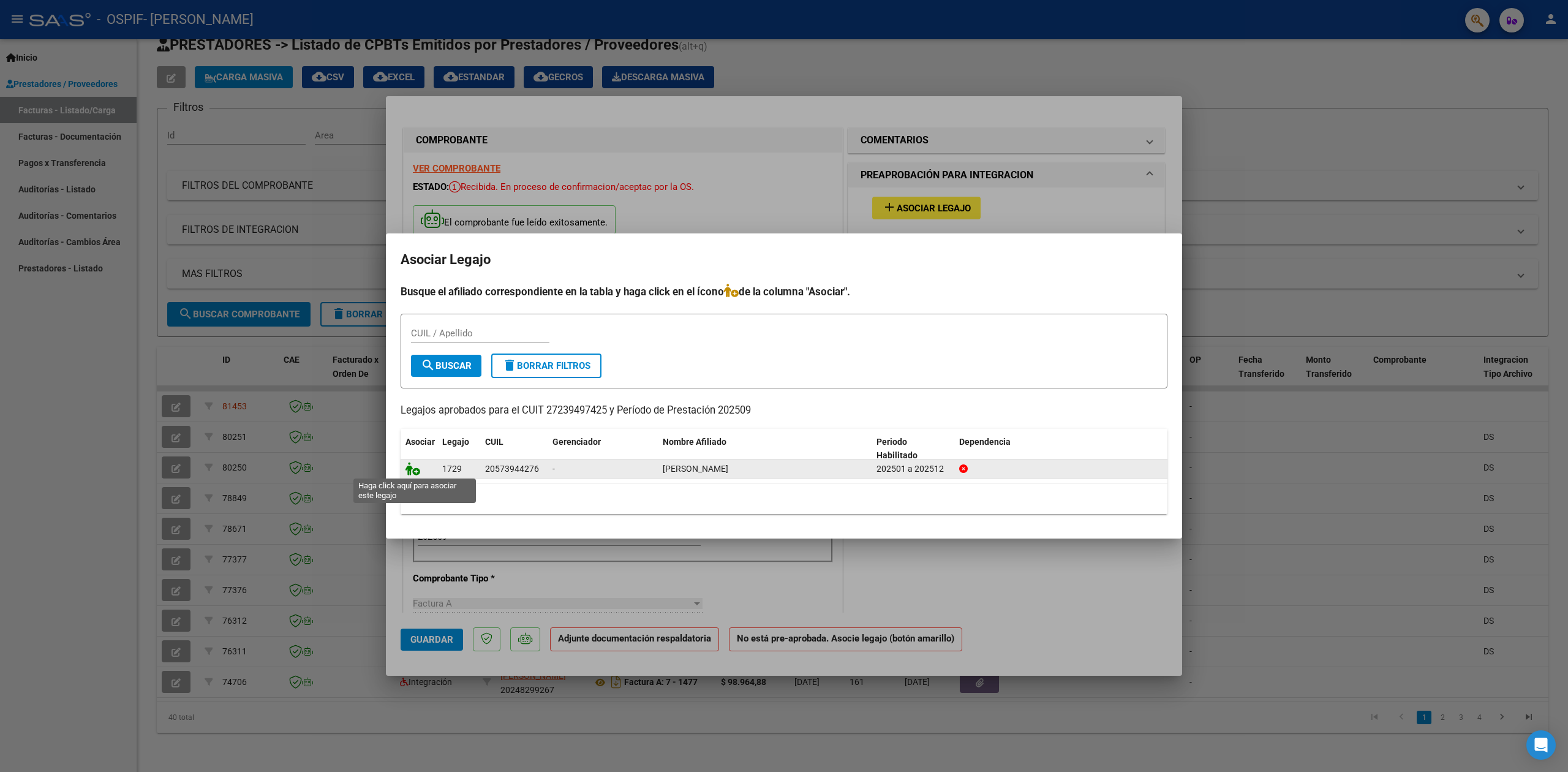
click at [415, 466] on icon at bounding box center [413, 469] width 15 height 14
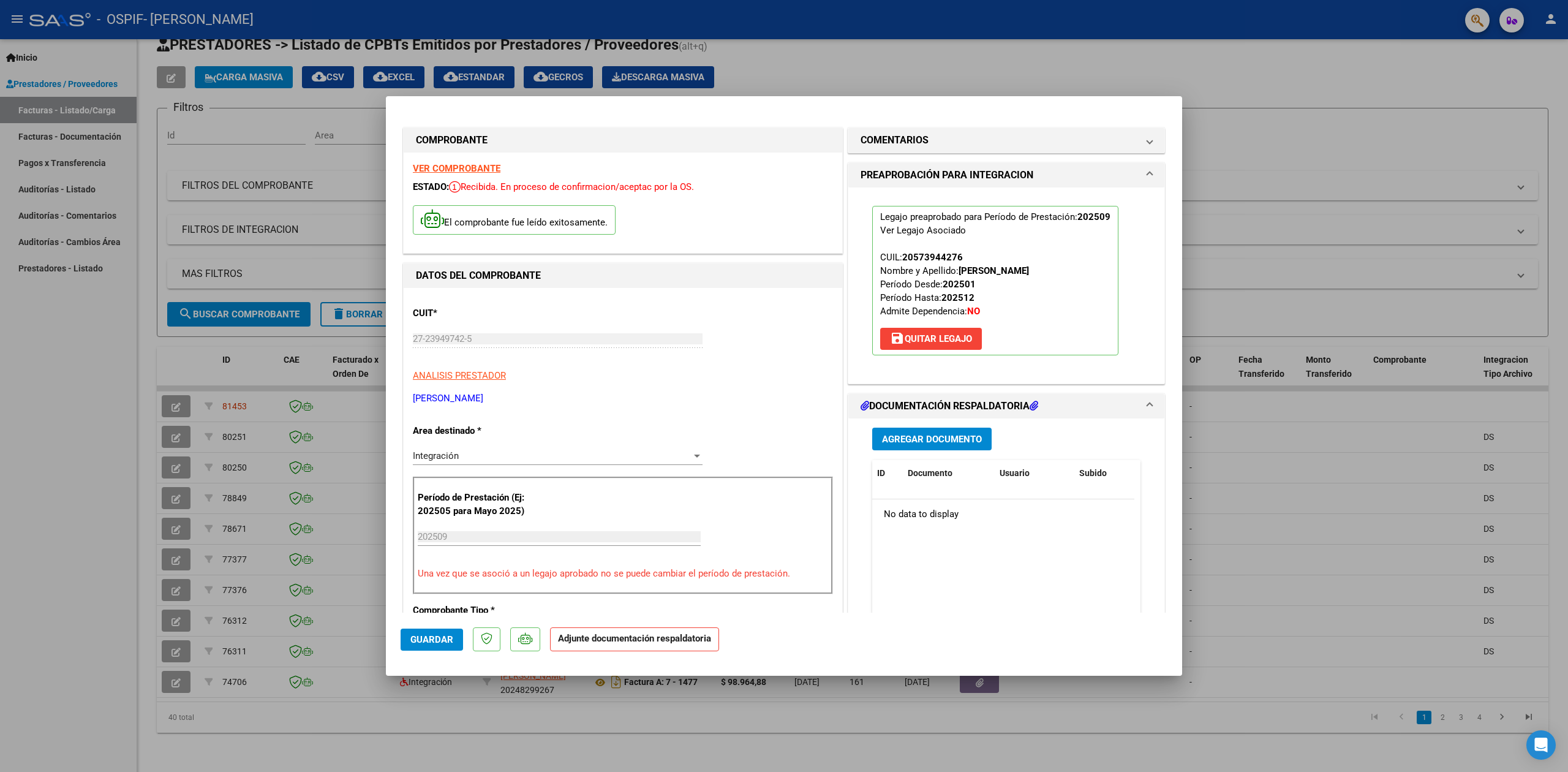
click at [905, 431] on button "Agregar Documento" at bounding box center [931, 438] width 119 height 22
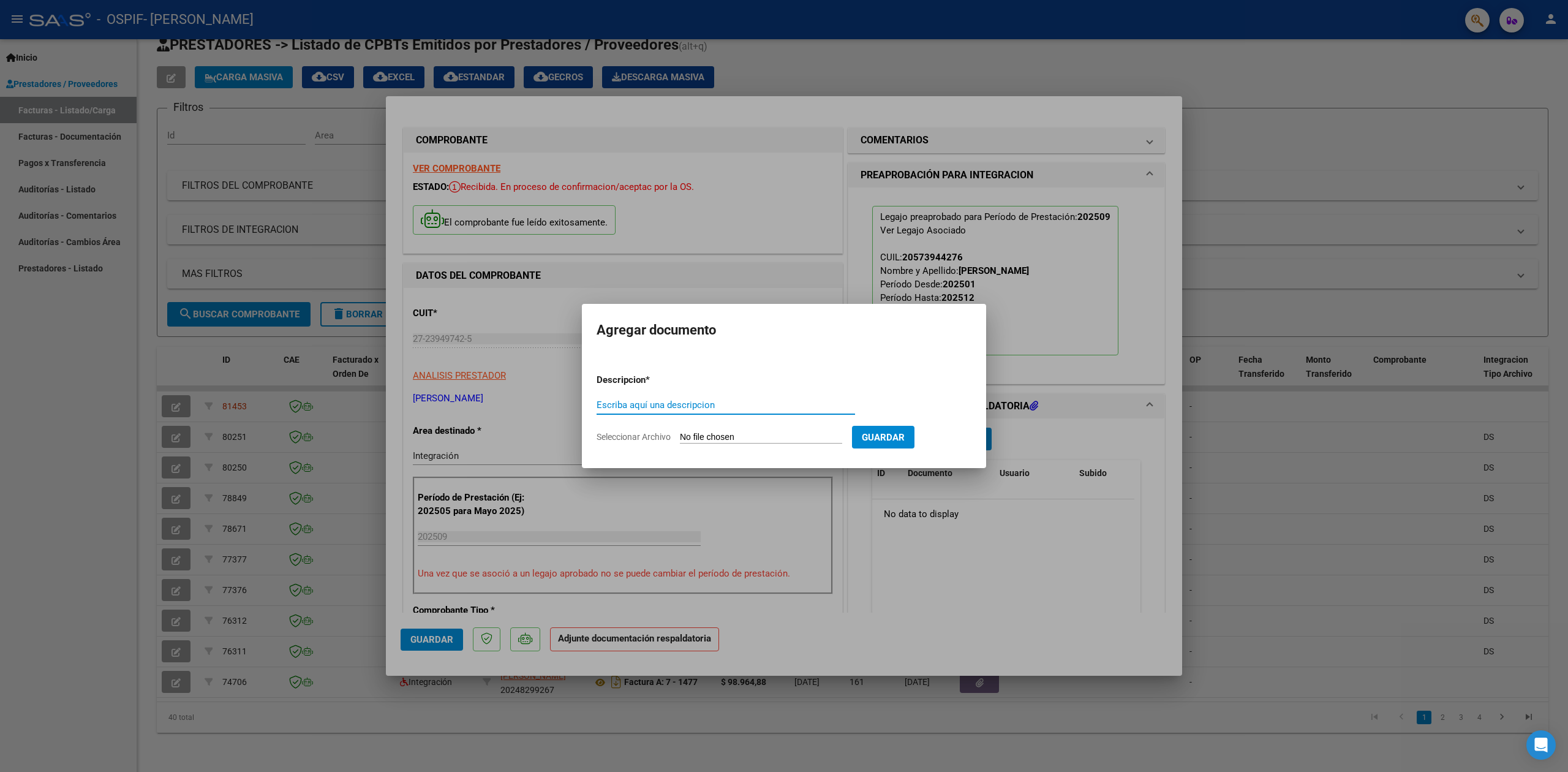
click at [679, 398] on div "Escriba aquí una descripcion" at bounding box center [726, 405] width 258 height 19
click at [684, 399] on input "Escriba aquí una descripcion" at bounding box center [726, 405] width 258 height 11
type input "asistencia"
click at [694, 434] on input "Seleccionar Archivo" at bounding box center [761, 437] width 162 height 12
type input "C:\fakepath\Asistencia [PERSON_NAME] - [PERSON_NAME] [DATE].pdf"
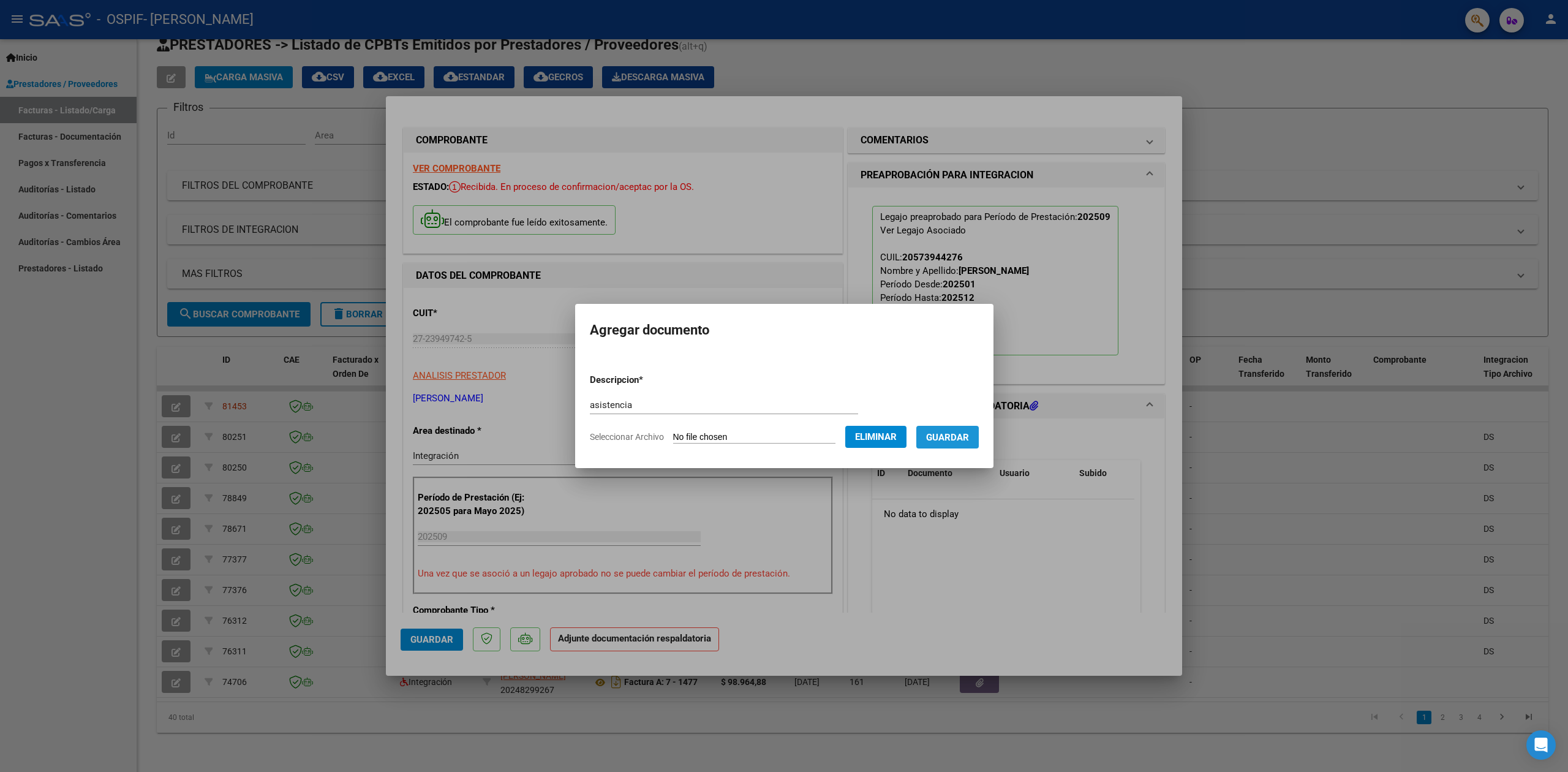
click at [966, 440] on span "Guardar" at bounding box center [947, 437] width 43 height 11
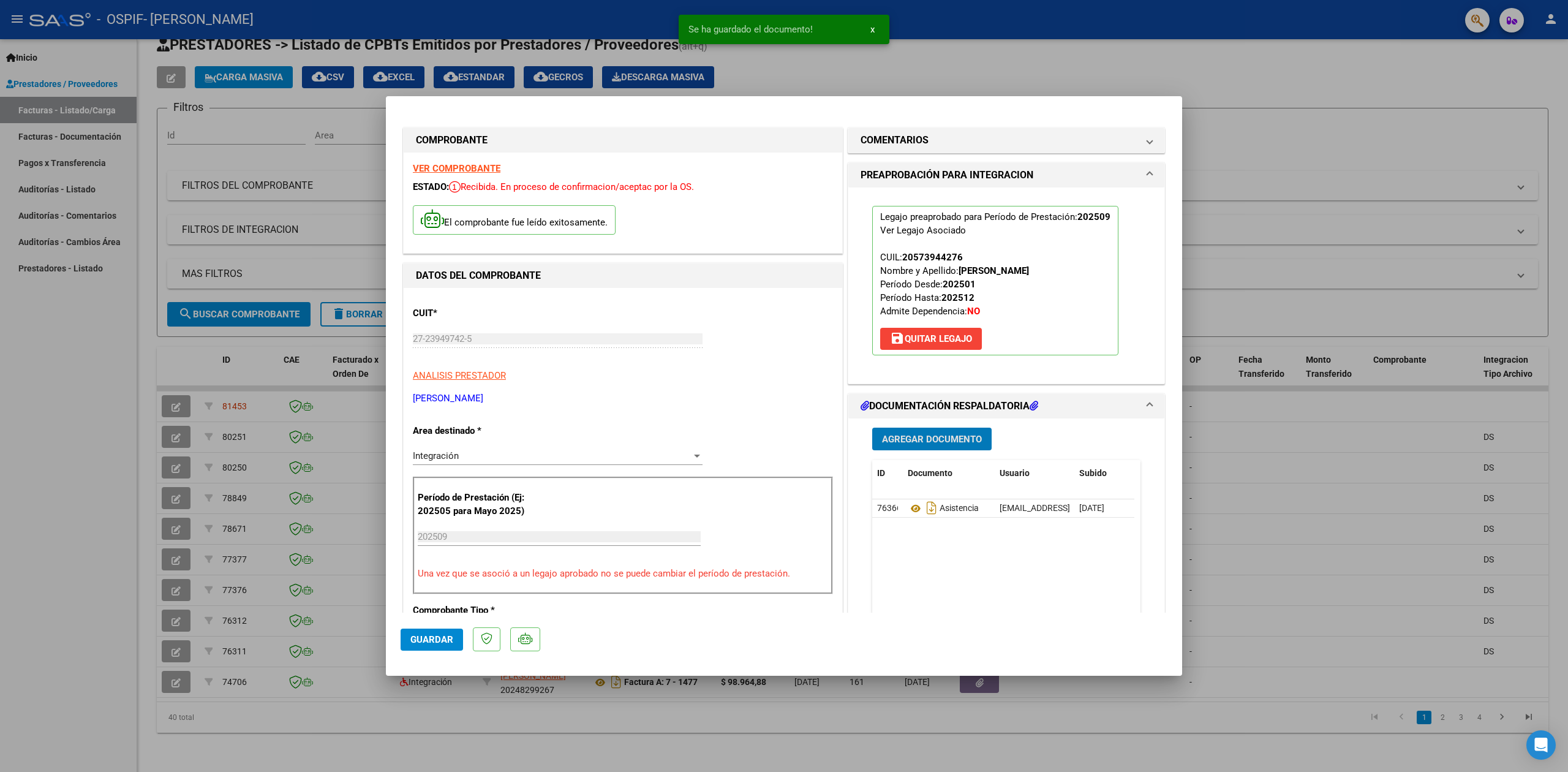
click at [442, 634] on span "Guardar" at bounding box center [432, 640] width 43 height 11
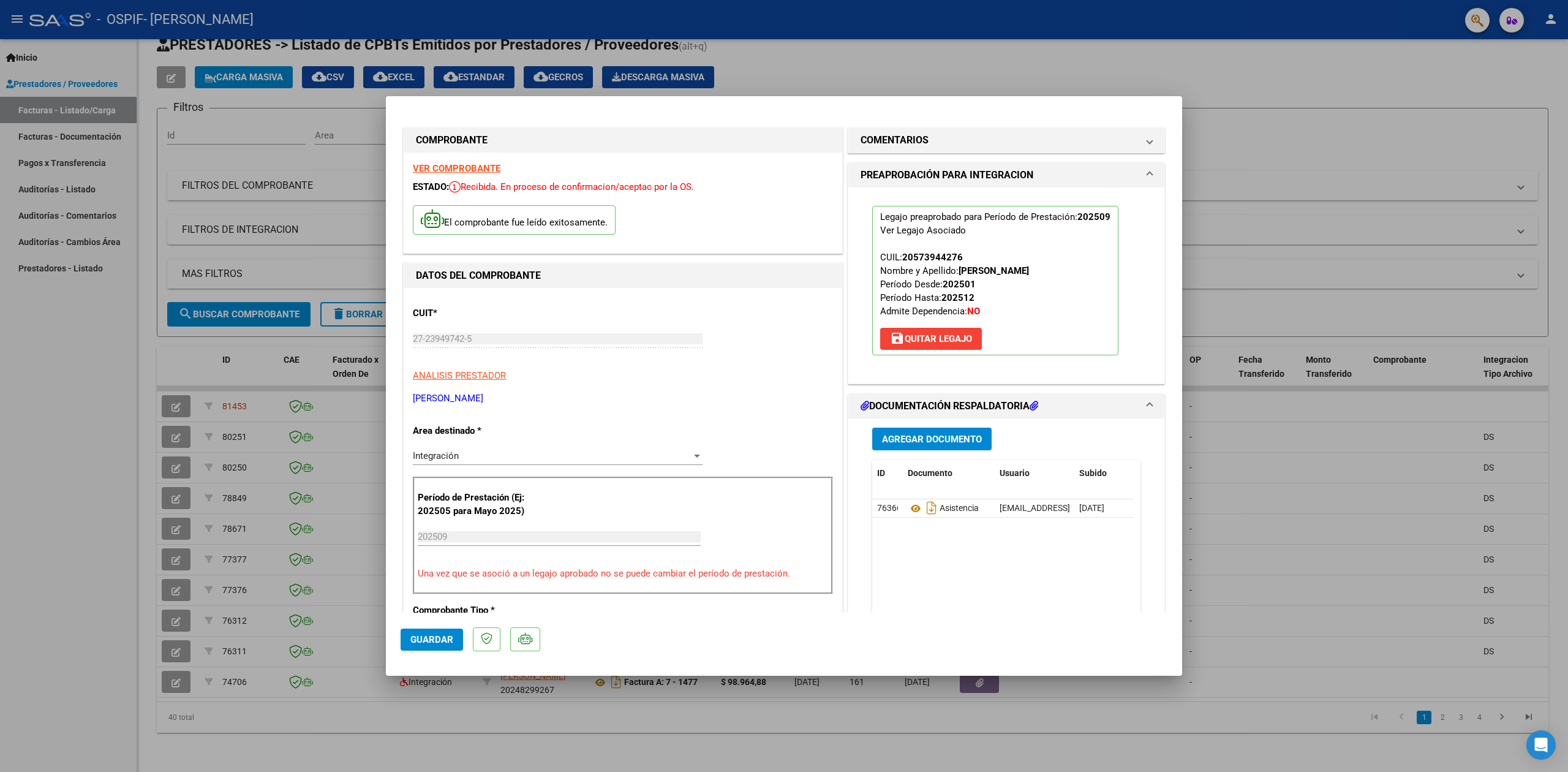
click at [18, 425] on div at bounding box center [784, 386] width 1568 height 772
type input "$ 0,00"
